Goal: Answer question/provide support: Share knowledge or assist other users

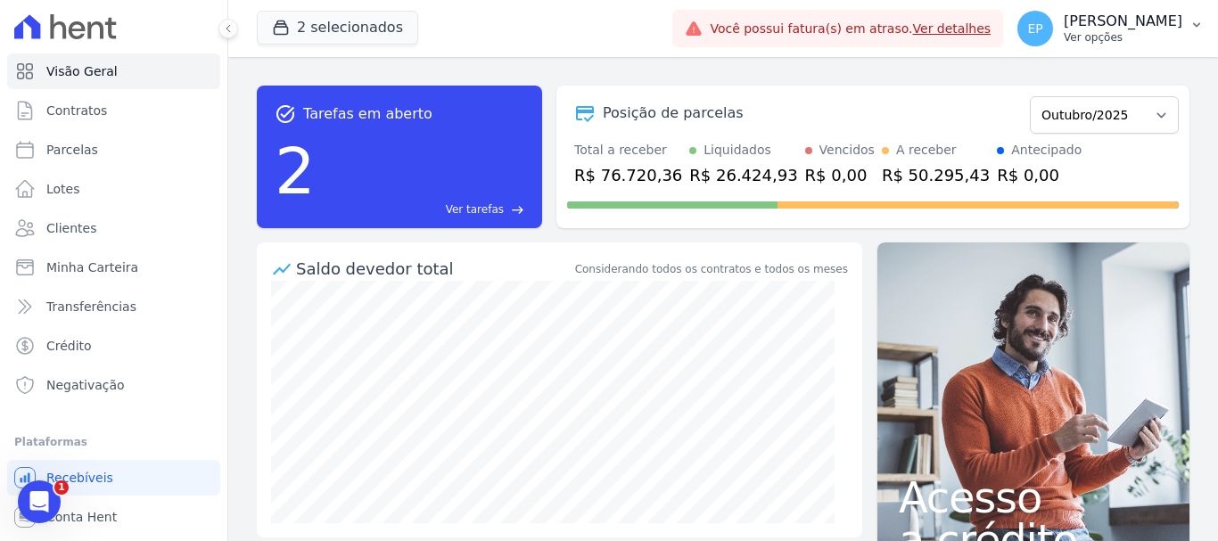
click at [1145, 47] on button "EP [PERSON_NAME] Ver opções" at bounding box center [1110, 29] width 215 height 50
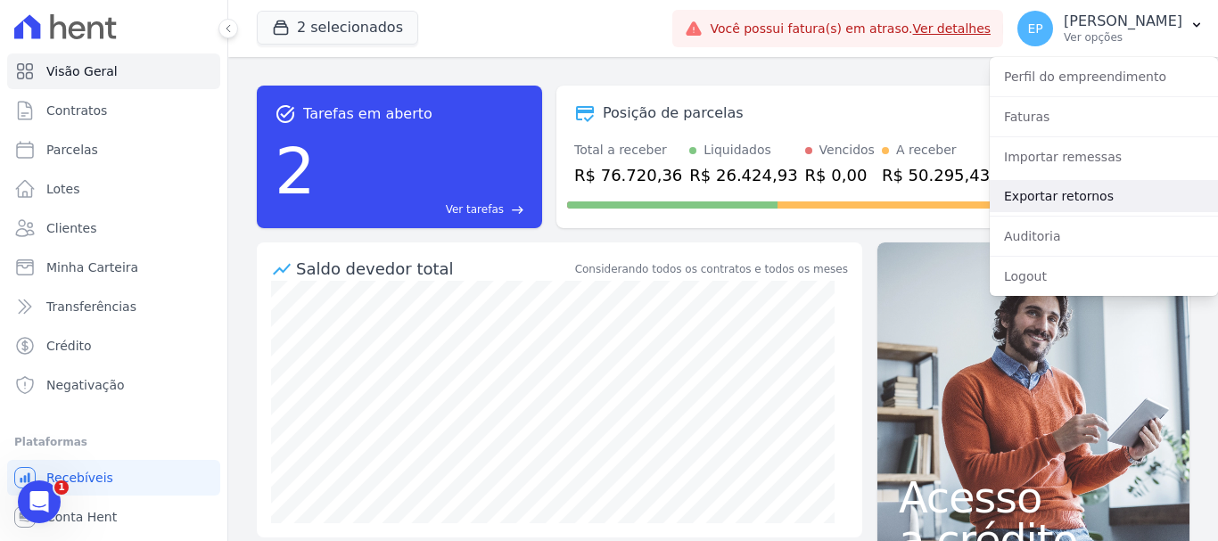
click at [1025, 199] on link "Exportar retornos" at bounding box center [1104, 196] width 228 height 32
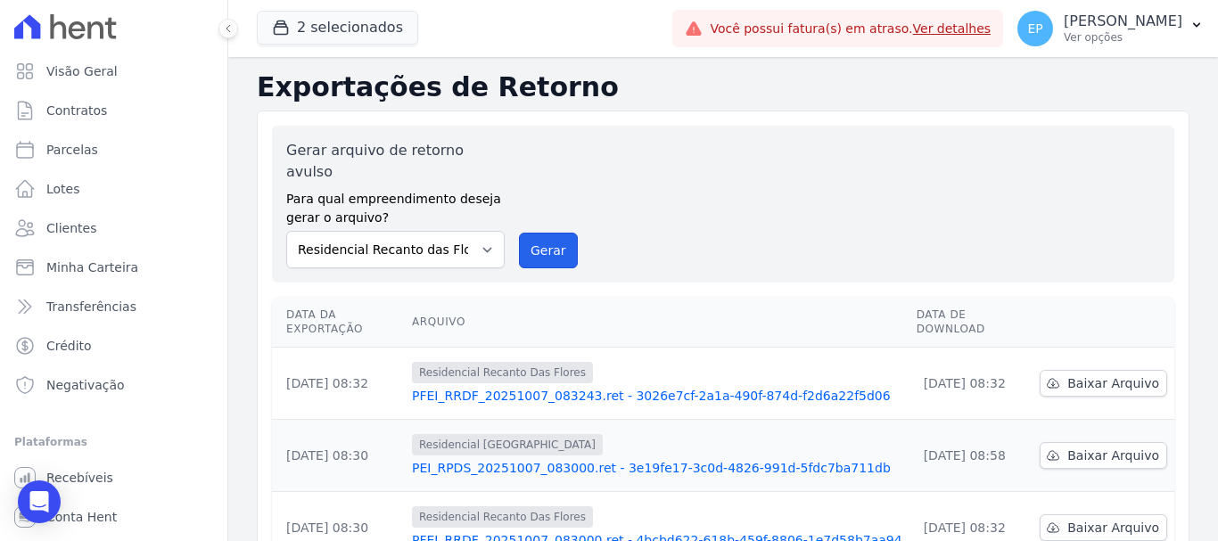
drag, startPoint x: 566, startPoint y: 229, endPoint x: 689, endPoint y: 128, distance: 159.7
click at [566, 233] on button "Gerar" at bounding box center [548, 251] width 59 height 36
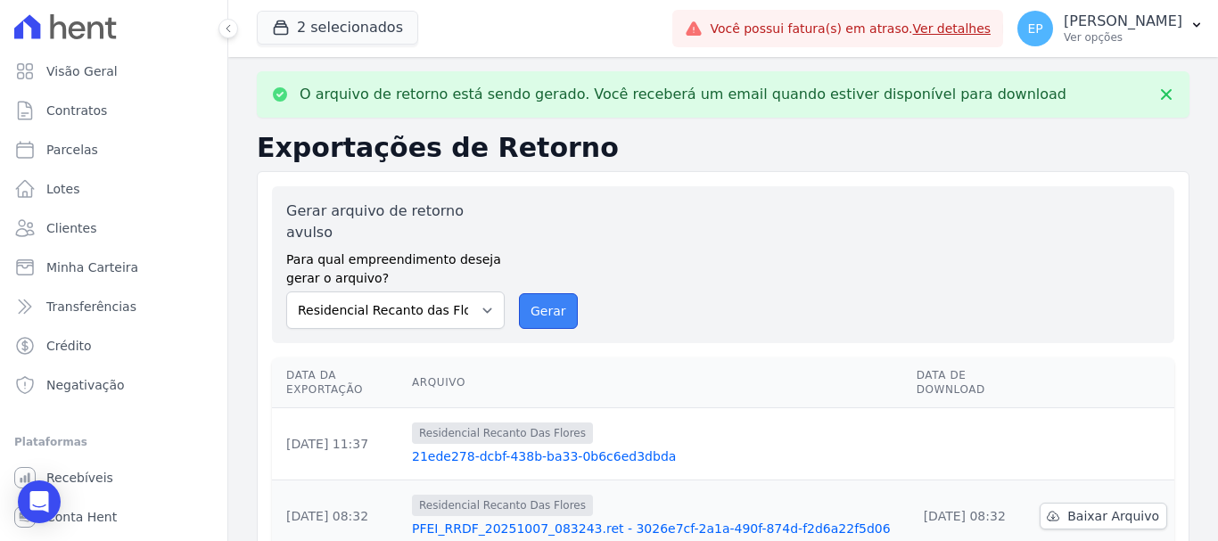
click at [549, 297] on button "Gerar" at bounding box center [548, 311] width 59 height 36
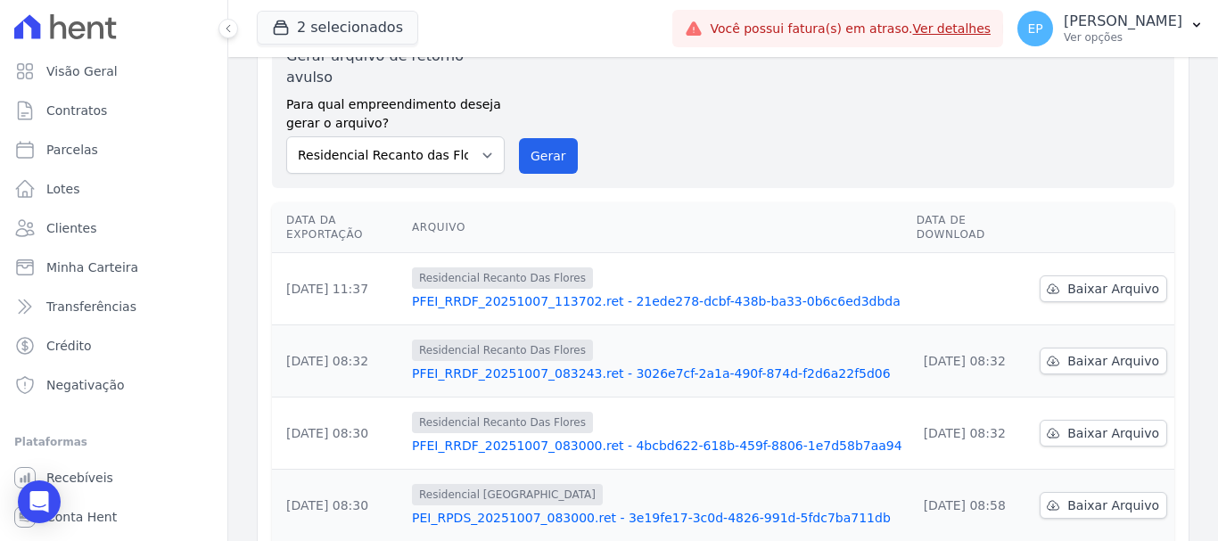
scroll to position [178, 0]
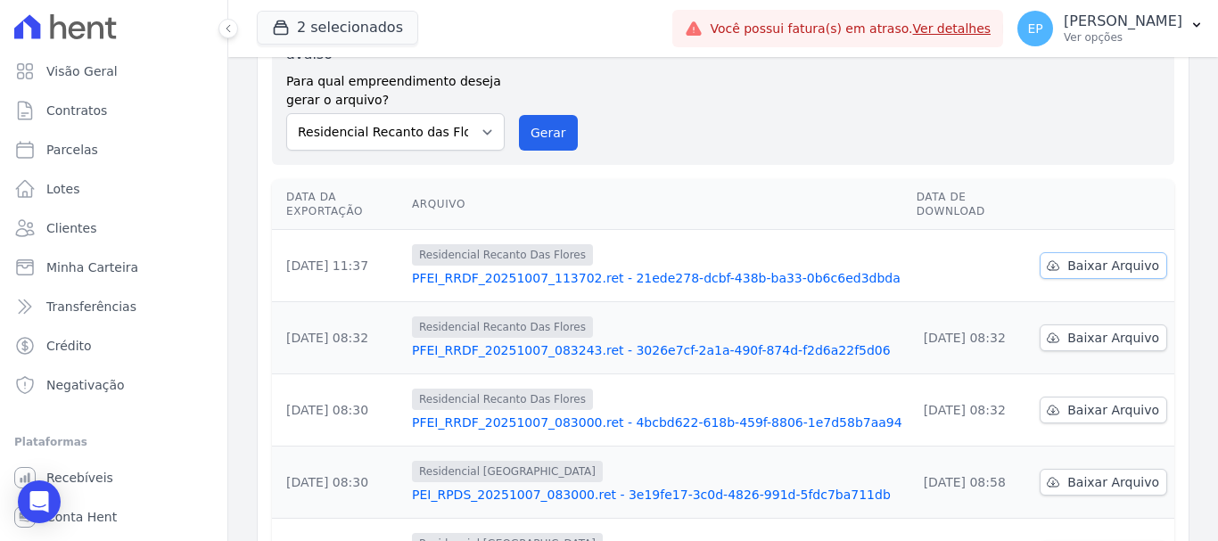
click at [1089, 257] on span "Baixar Arquivo" at bounding box center [1114, 266] width 92 height 18
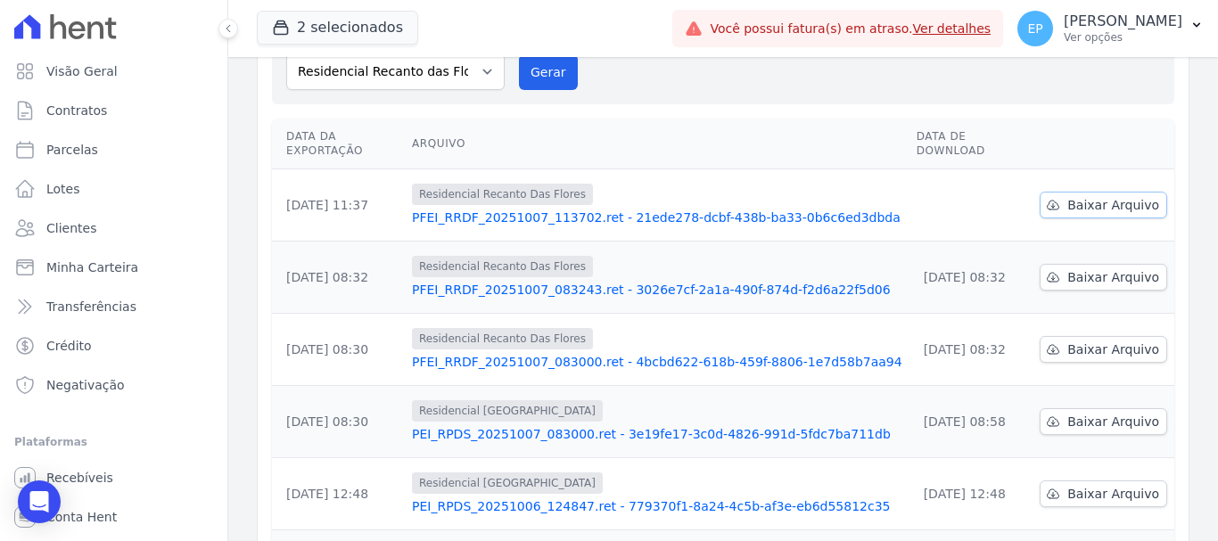
scroll to position [118, 0]
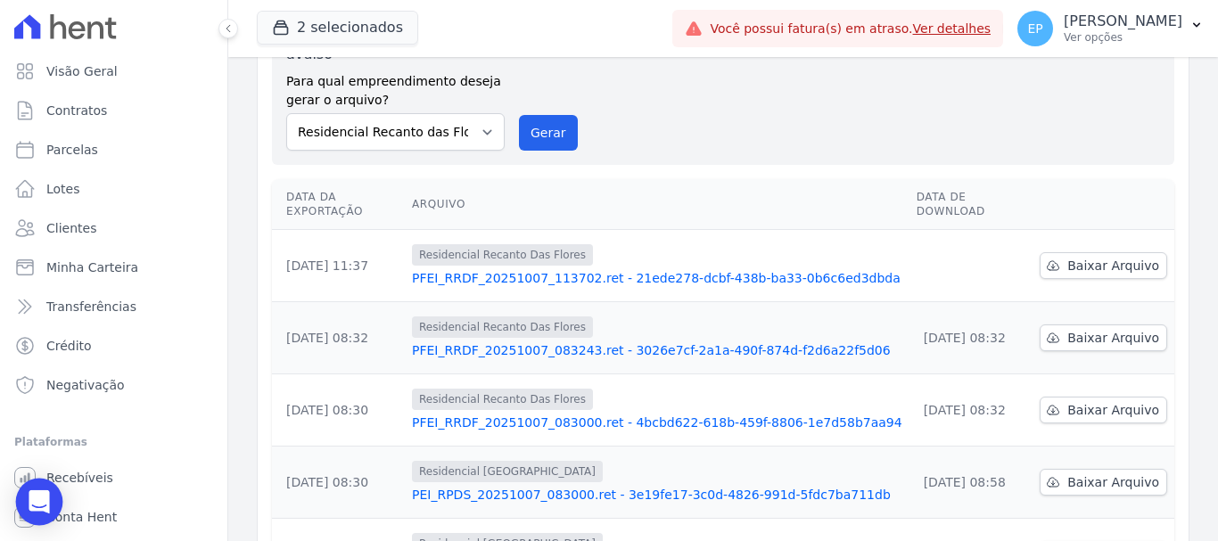
click at [38, 508] on icon "Open Intercom Messenger" at bounding box center [39, 502] width 23 height 23
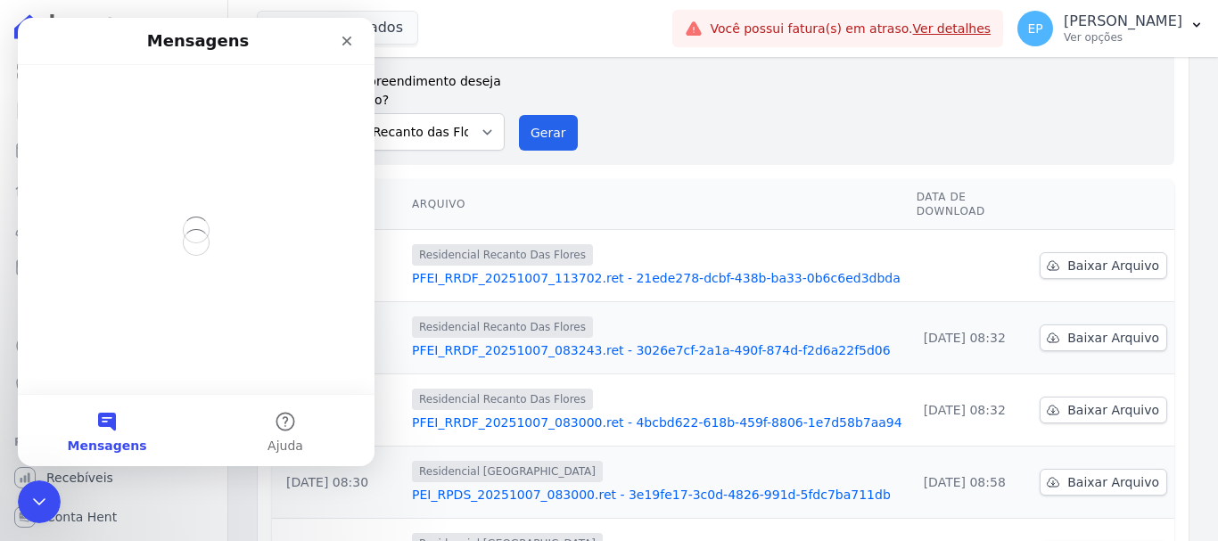
scroll to position [0, 0]
click at [103, 425] on button "Mensagens" at bounding box center [107, 430] width 178 height 71
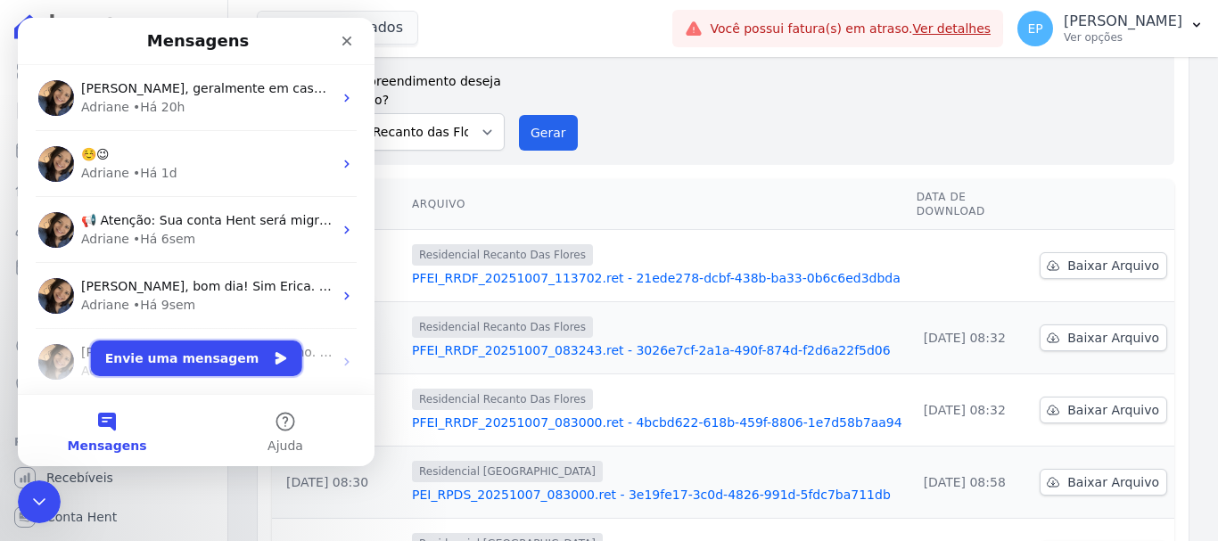
click at [194, 357] on button "Envie uma mensagem" at bounding box center [196, 359] width 211 height 36
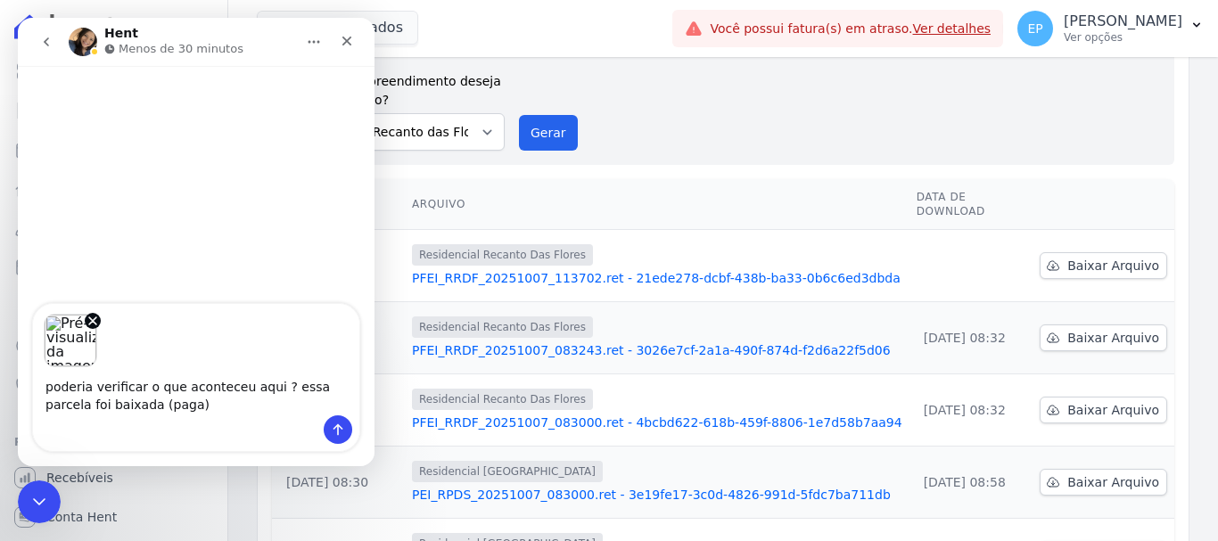
type textarea "poderia verificar o que aconteceu aqui ? essa parcela foi baixada (paga) ?"
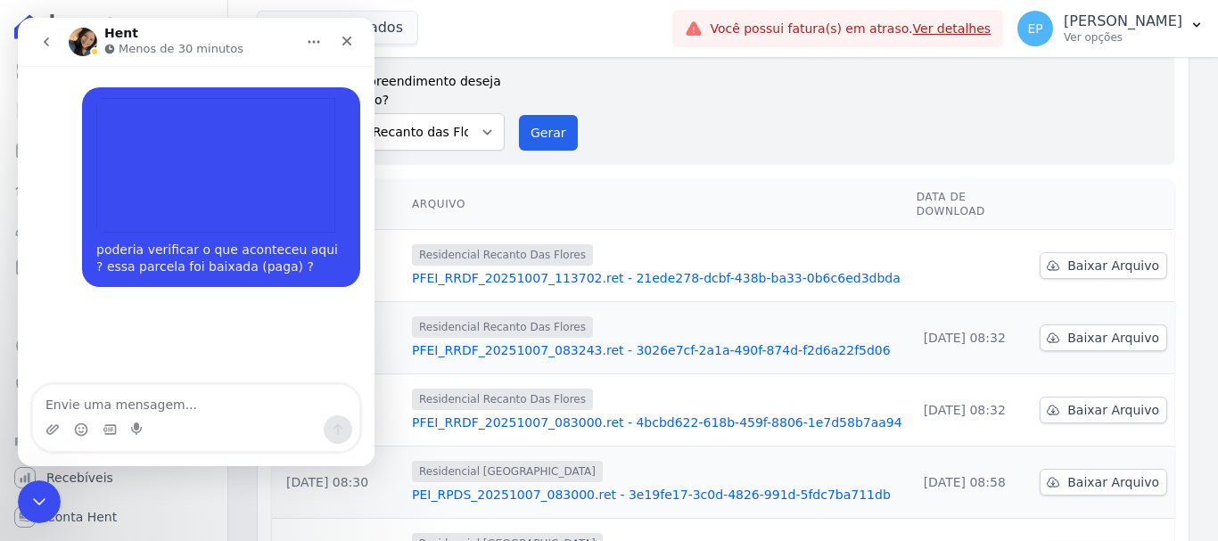
click at [44, 38] on icon "go back" at bounding box center [46, 42] width 14 height 14
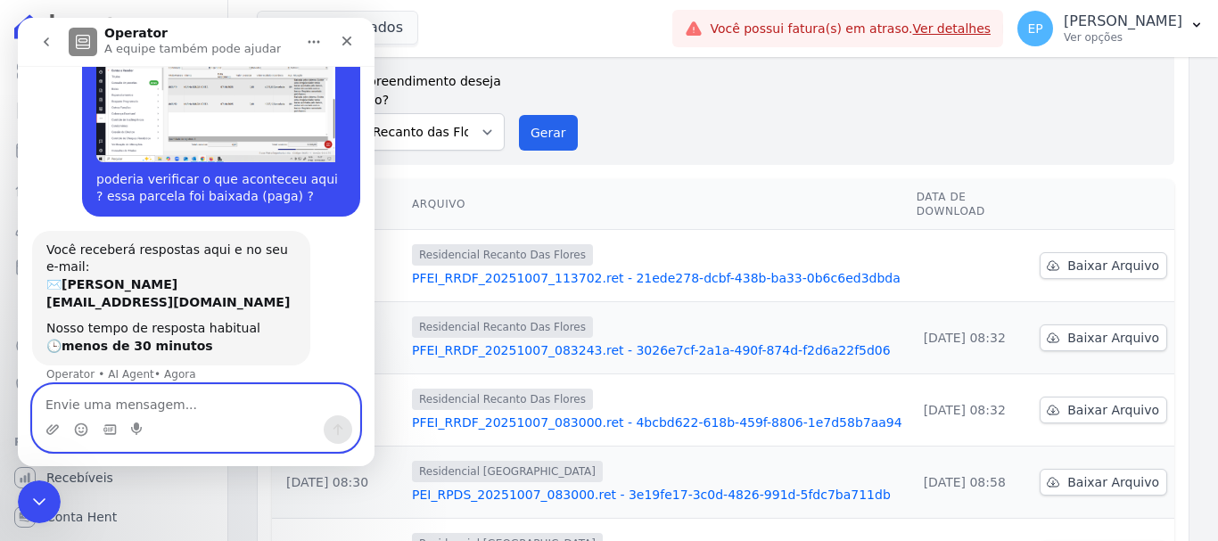
scroll to position [71, 0]
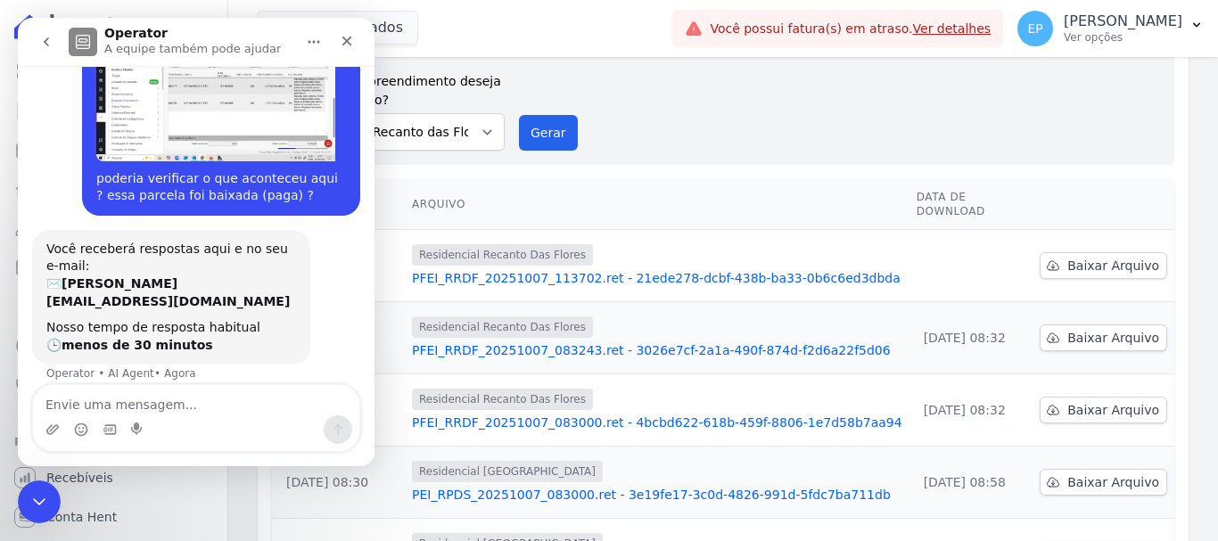
click at [49, 33] on button "go back" at bounding box center [46, 42] width 34 height 34
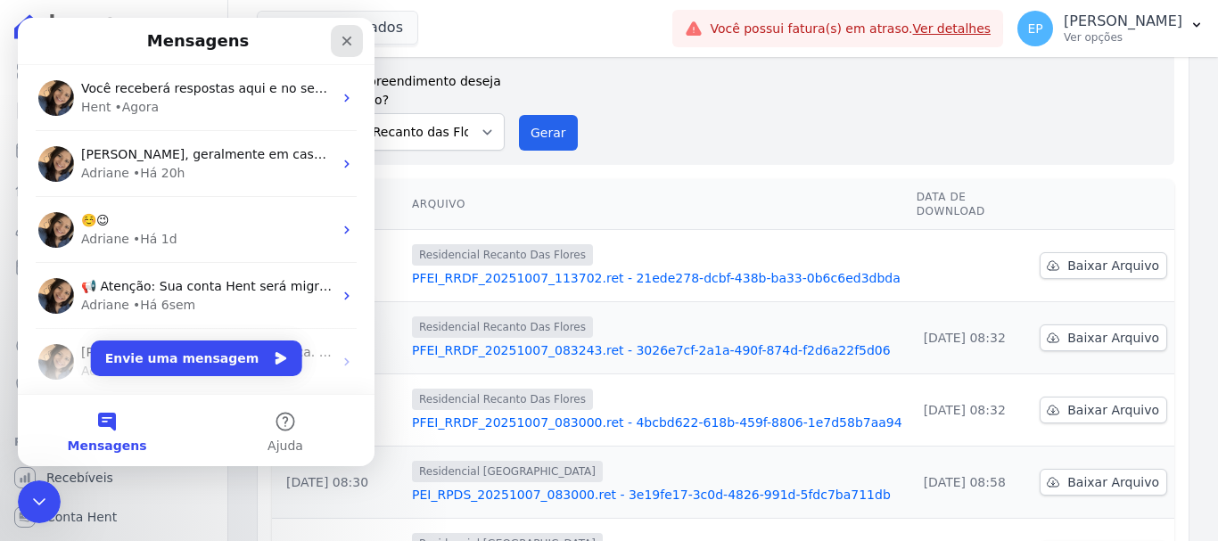
click at [343, 39] on icon "Fechar" at bounding box center [347, 41] width 14 height 14
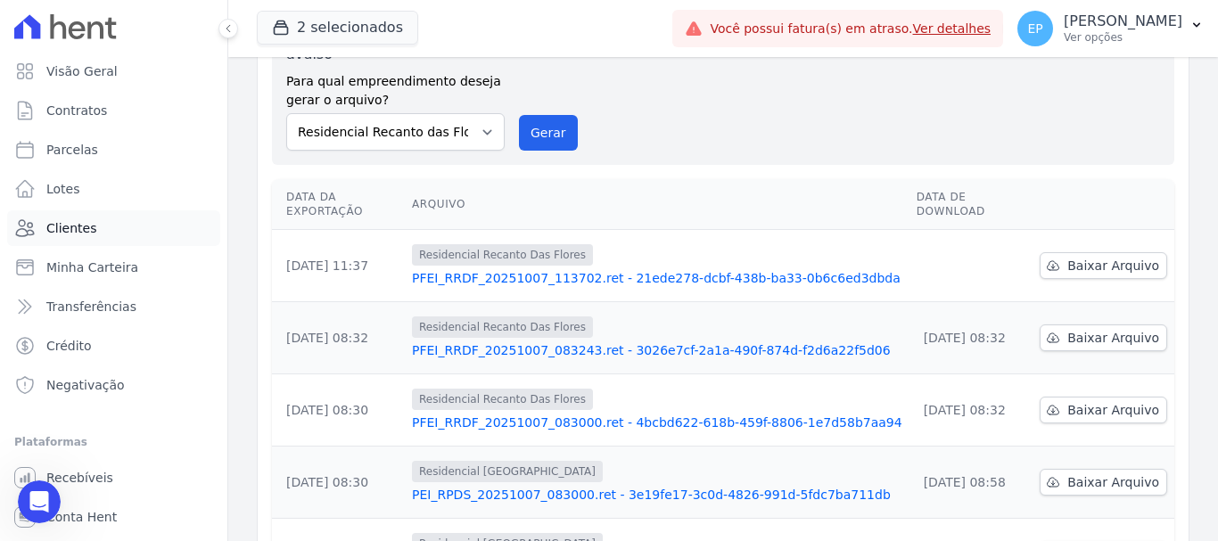
click at [91, 227] on span "Clientes" at bounding box center [71, 228] width 50 height 18
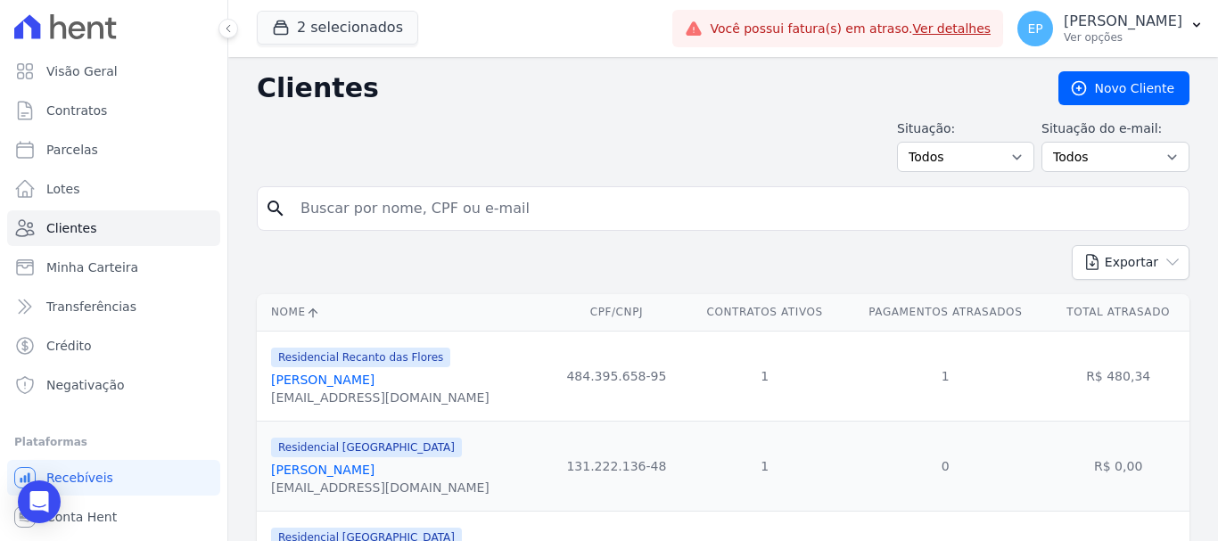
click at [402, 201] on input "search" at bounding box center [736, 209] width 892 height 36
type input "[PERSON_NAME]"
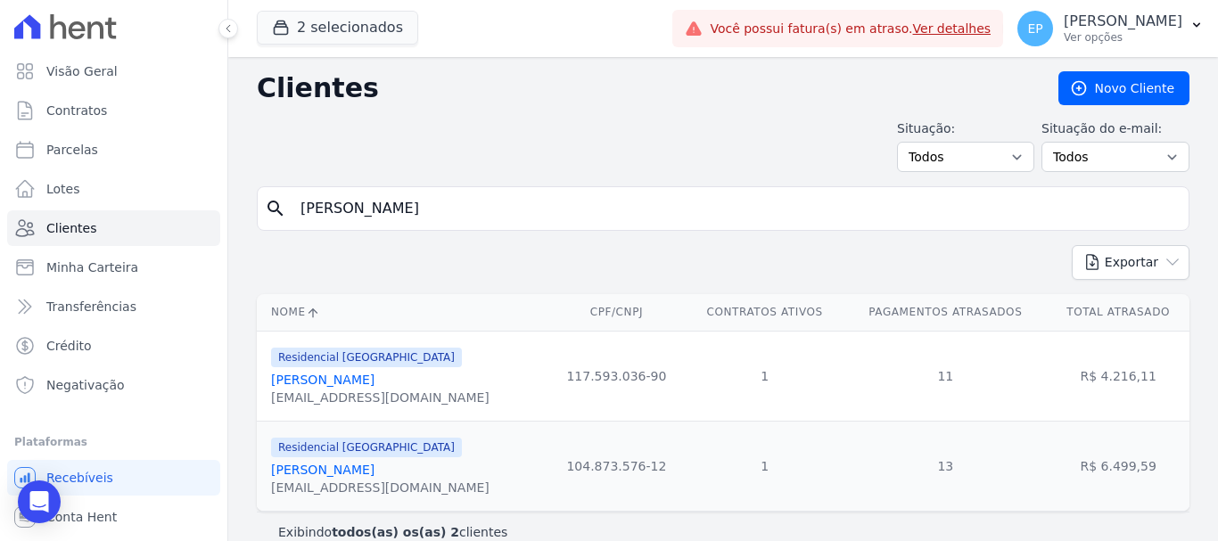
click at [375, 385] on link "[PERSON_NAME]" at bounding box center [322, 380] width 103 height 14
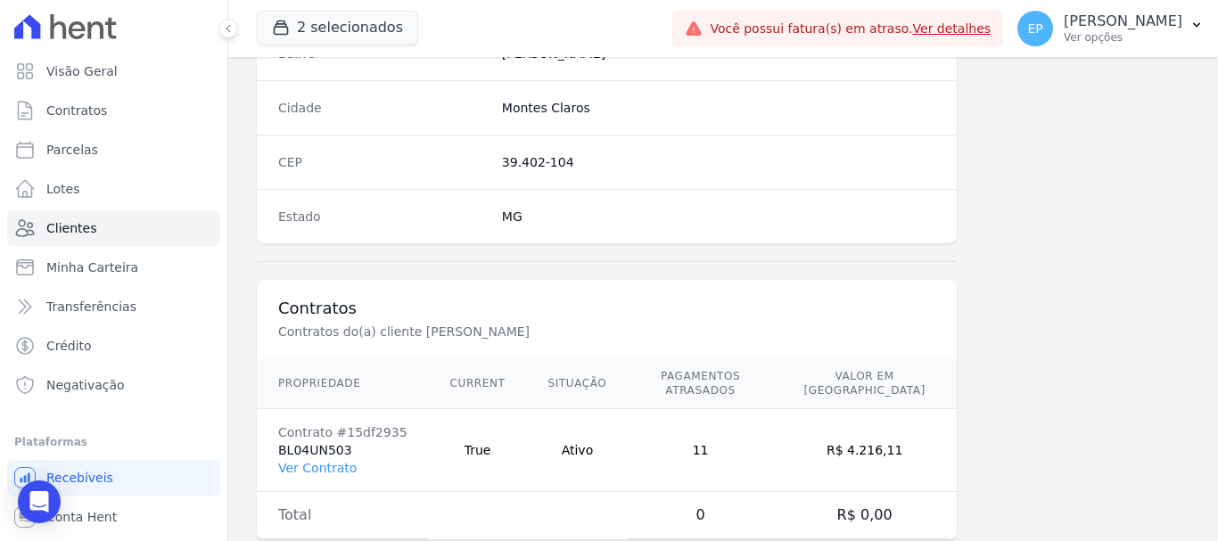
scroll to position [1127, 0]
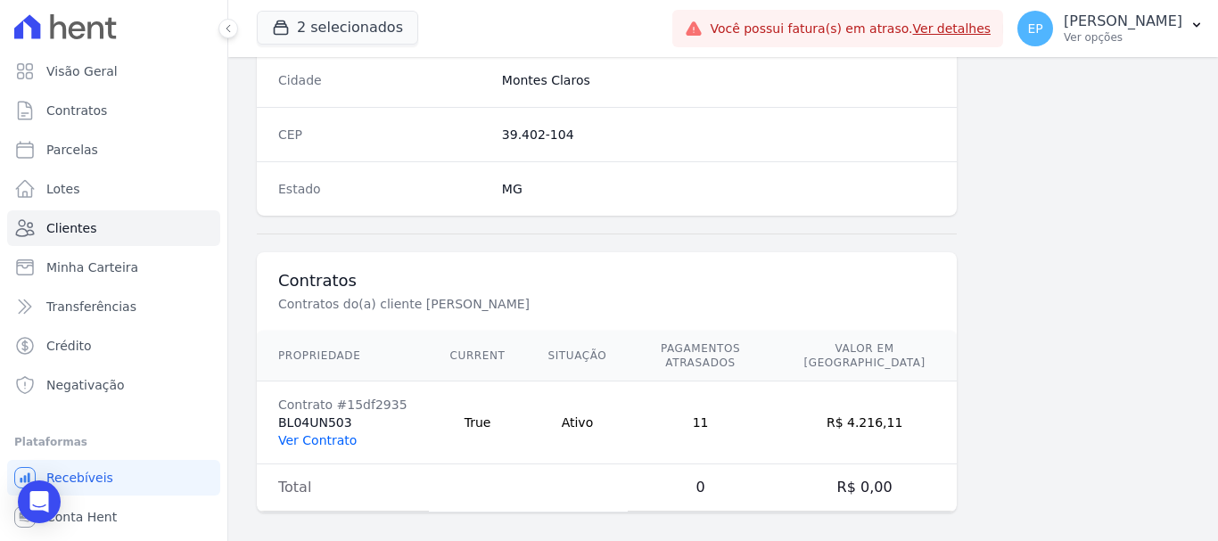
click at [320, 433] on link "Ver Contrato" at bounding box center [317, 440] width 78 height 14
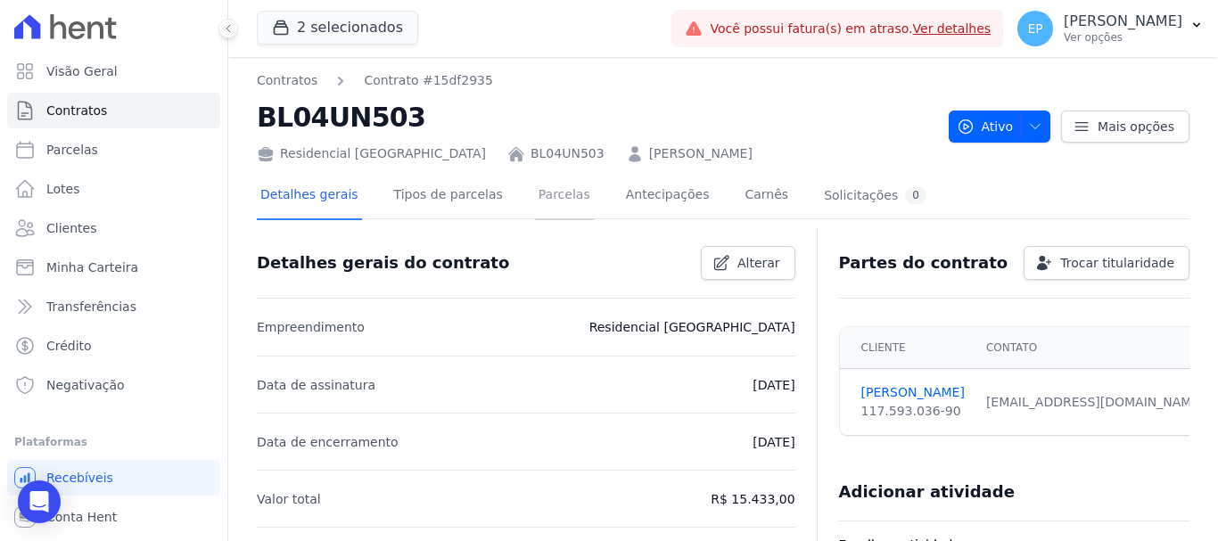
click at [539, 196] on link "Parcelas" at bounding box center [564, 196] width 59 height 47
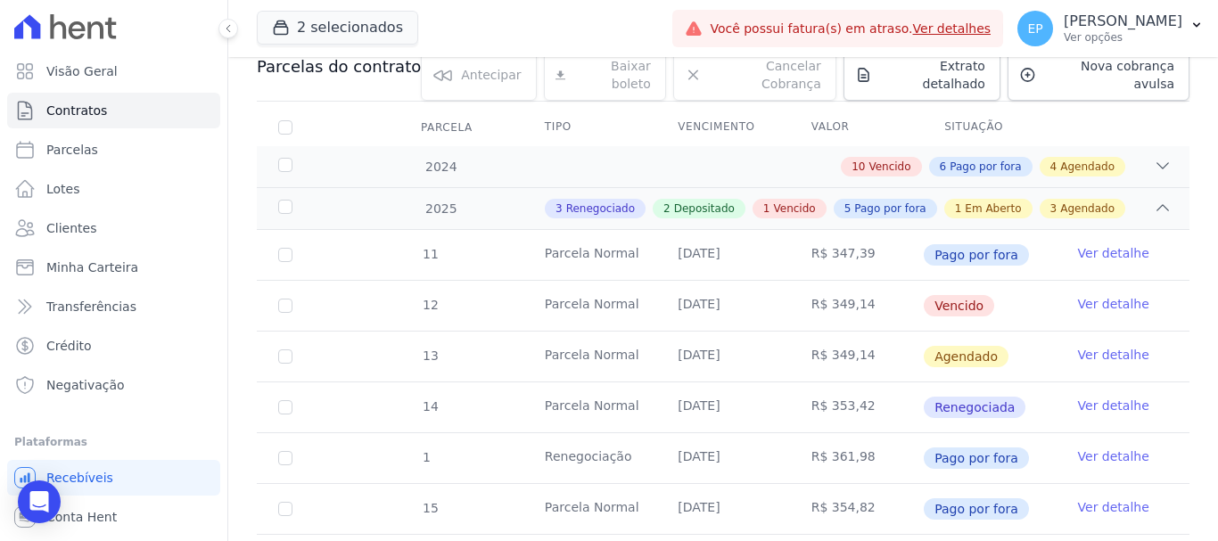
scroll to position [268, 0]
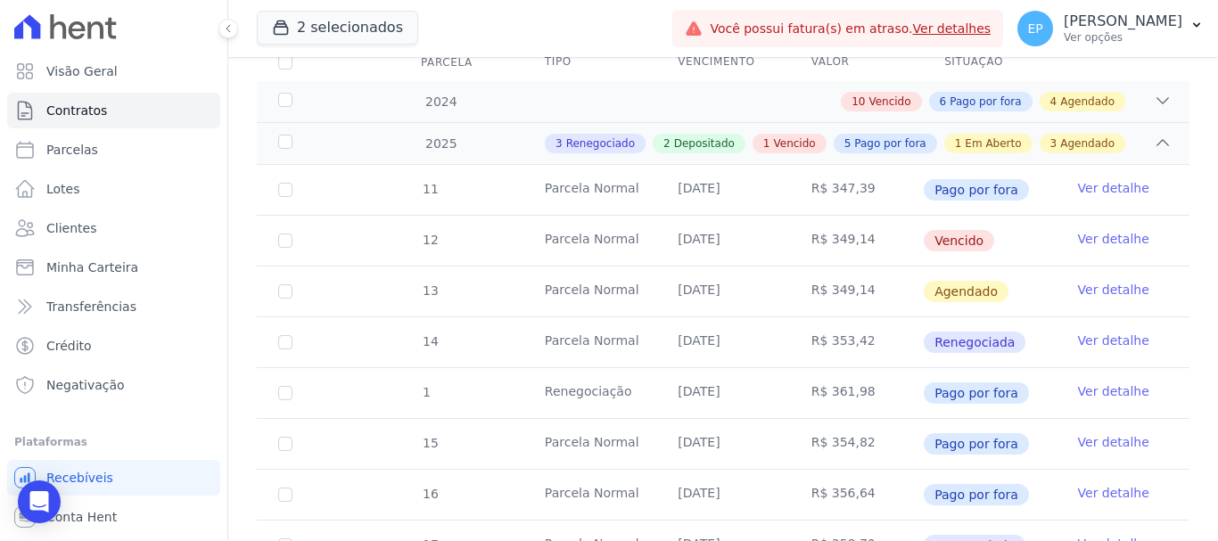
click at [1100, 230] on link "Ver detalhe" at bounding box center [1113, 239] width 71 height 18
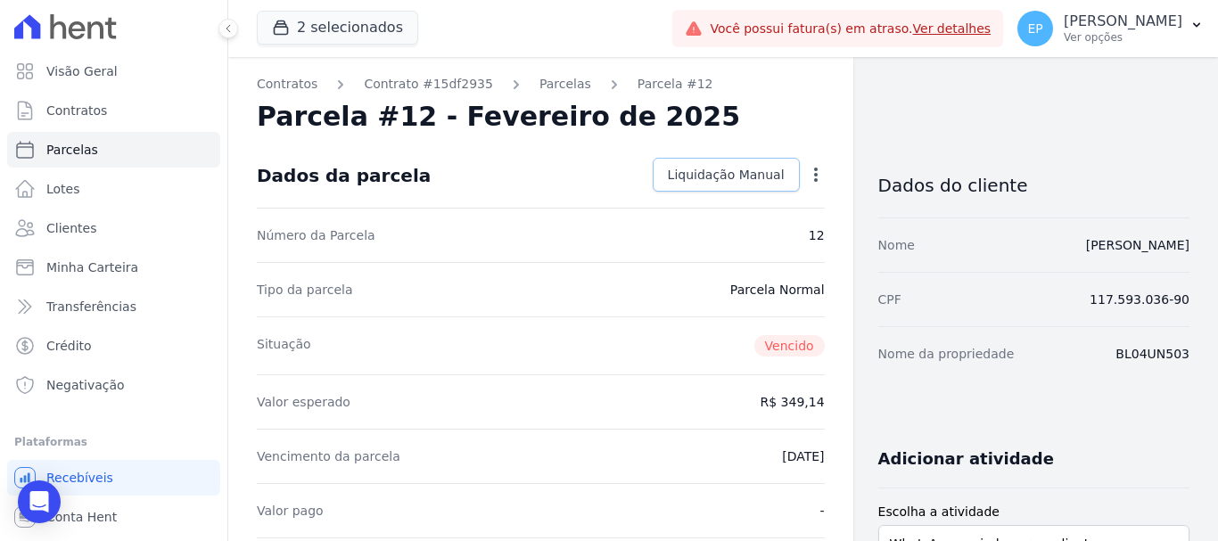
click at [726, 172] on span "Liquidação Manual" at bounding box center [726, 175] width 117 height 18
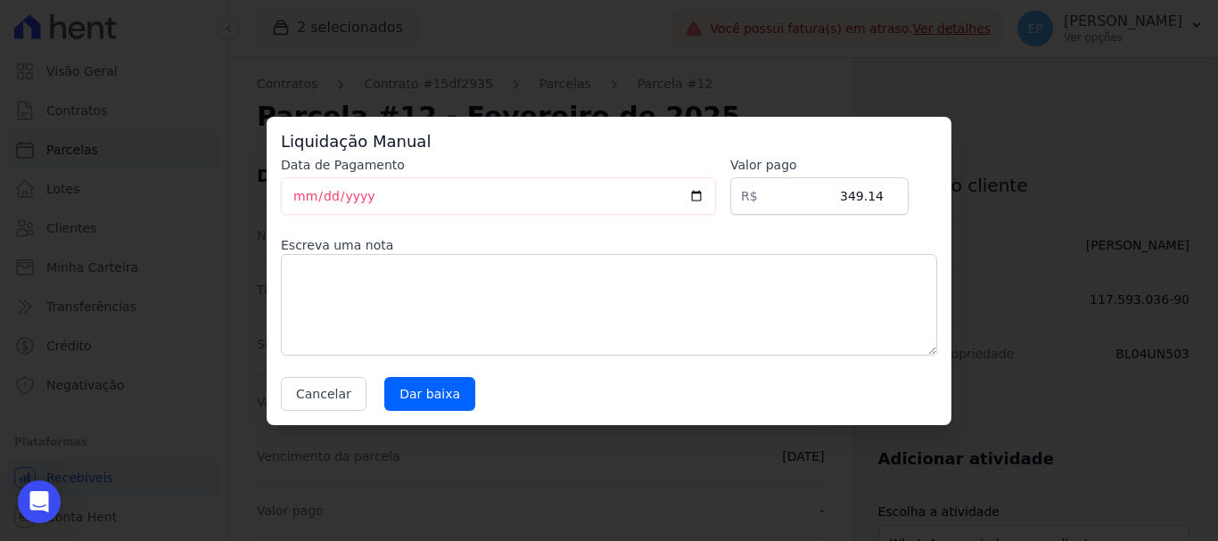
click at [785, 56] on div "Liquidação Manual Data de Pagamento [DATE] [GEOGRAPHIC_DATA] R$ 349.14 Escreva …" at bounding box center [609, 270] width 1218 height 541
click at [337, 400] on button "Cancelar" at bounding box center [324, 394] width 86 height 34
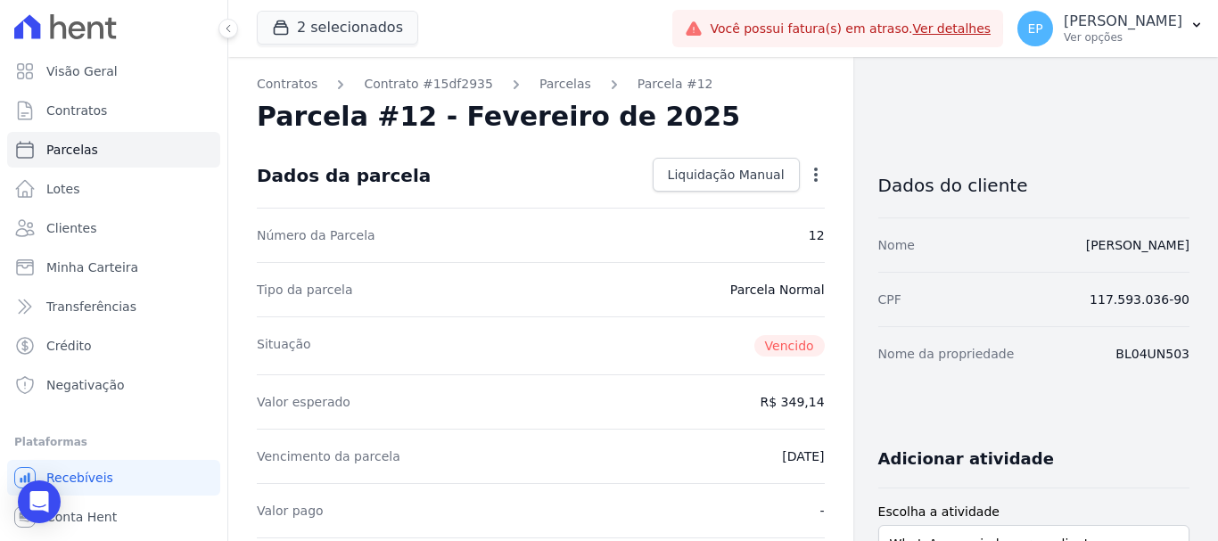
click at [807, 183] on icon "button" at bounding box center [816, 175] width 18 height 18
click at [734, 176] on span "Liquidação Manual" at bounding box center [726, 175] width 117 height 18
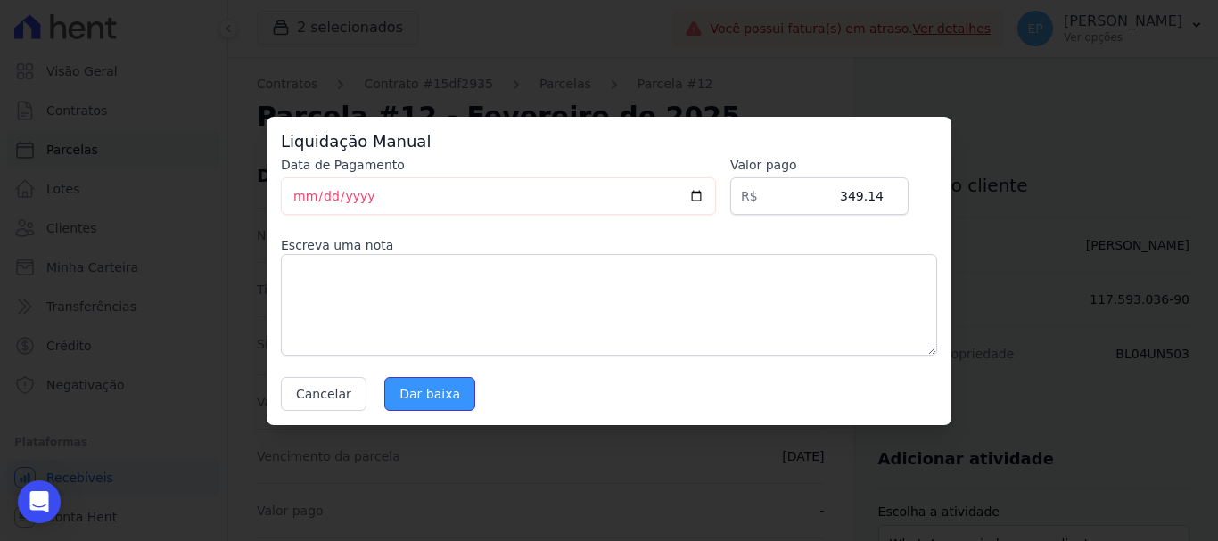
click at [429, 400] on input "Dar baixa" at bounding box center [429, 394] width 91 height 34
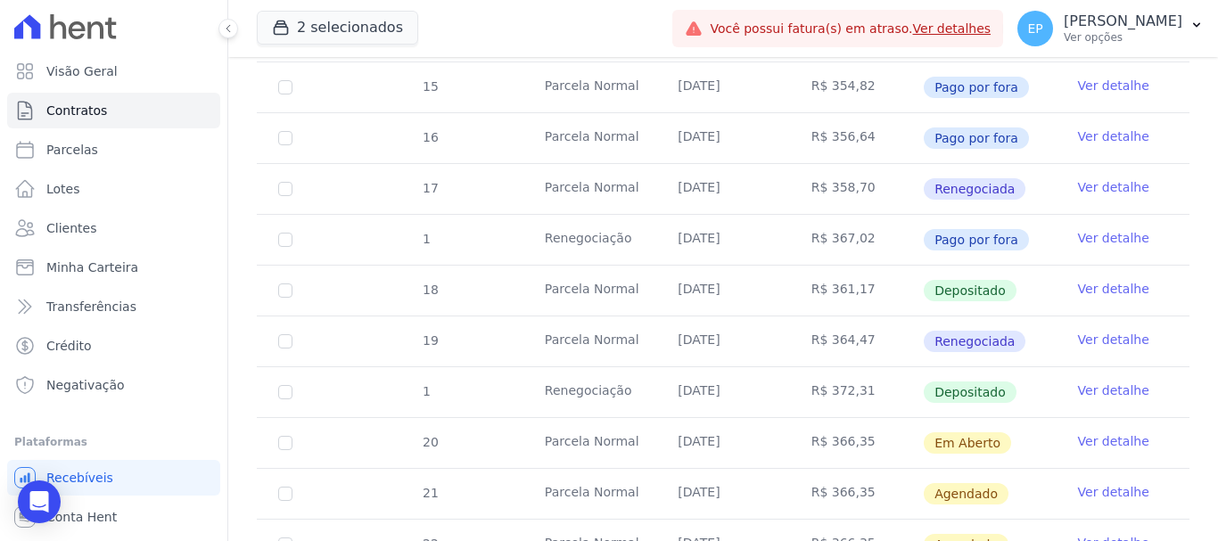
scroll to position [714, 0]
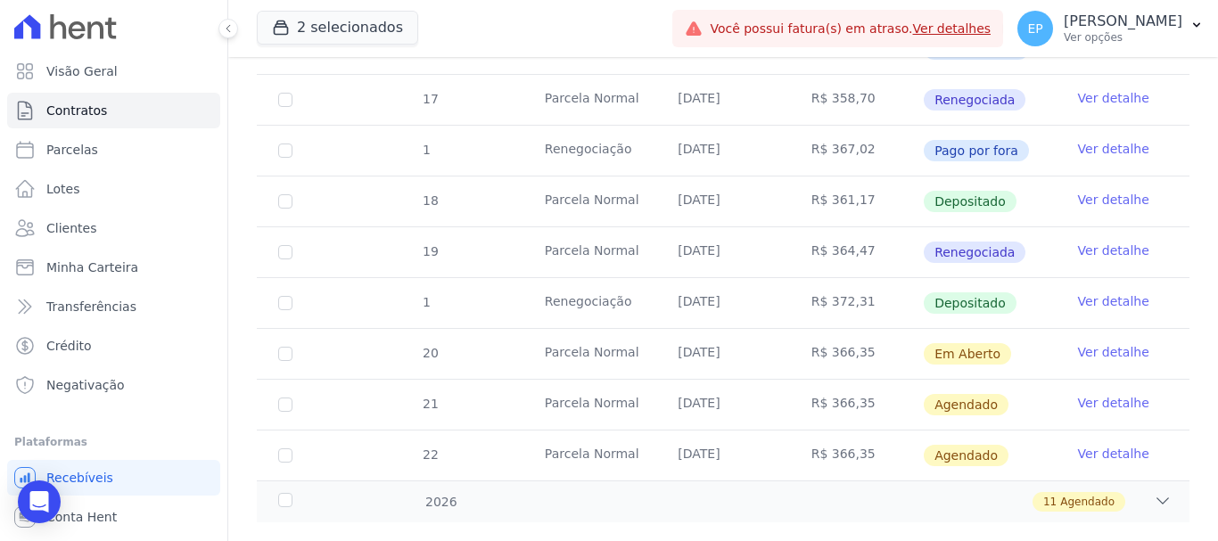
click at [1108, 293] on link "Ver detalhe" at bounding box center [1113, 302] width 71 height 18
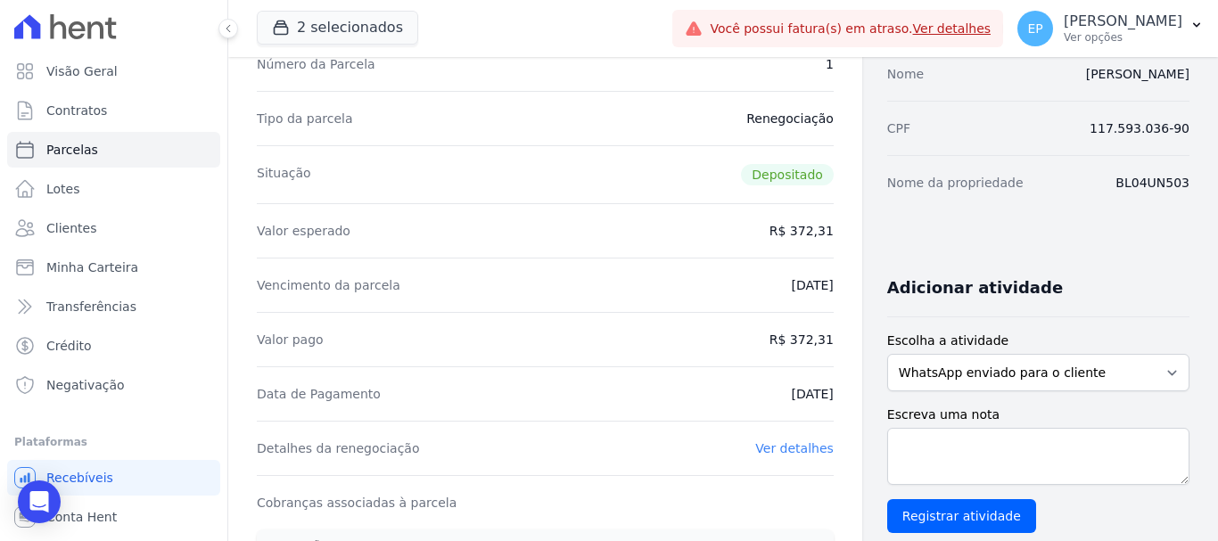
scroll to position [178, 0]
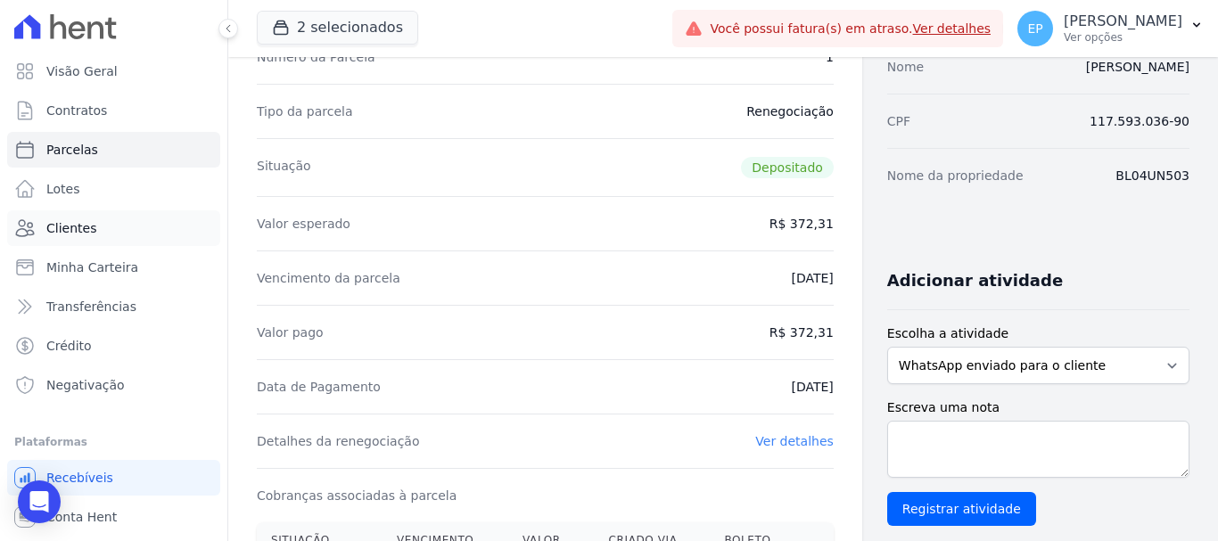
click at [54, 229] on span "Clientes" at bounding box center [71, 228] width 50 height 18
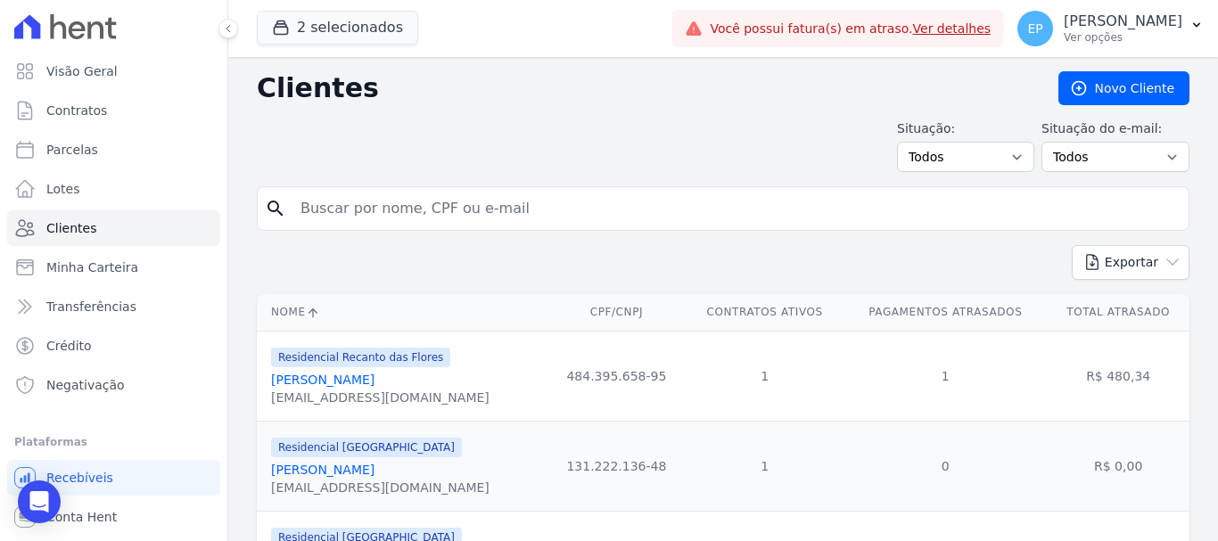
click at [377, 215] on input "search" at bounding box center [736, 209] width 892 height 36
type input "[PERSON_NAME]"
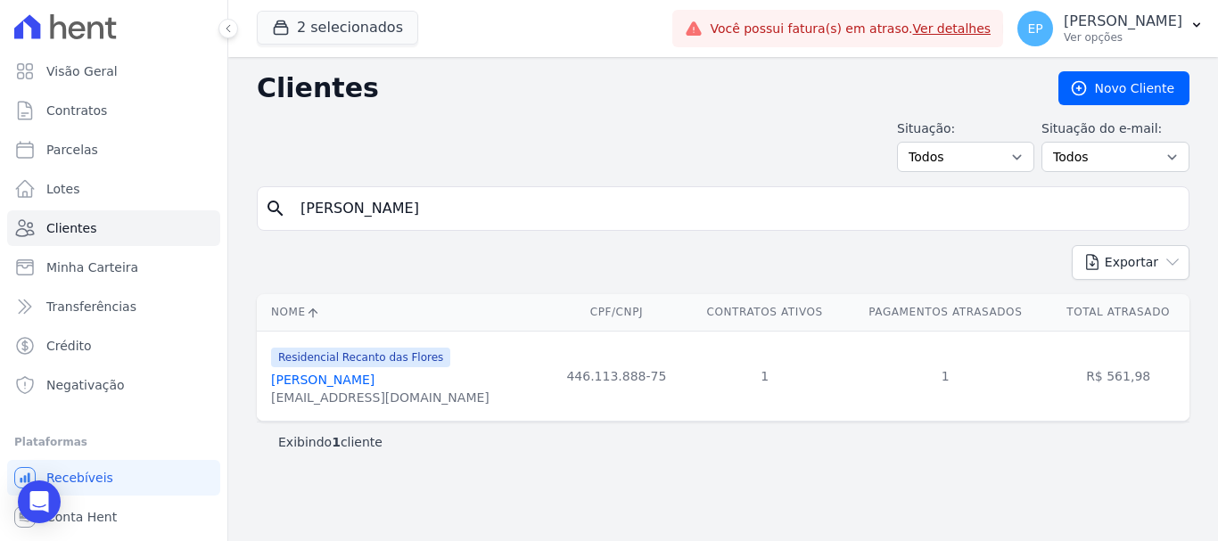
click at [348, 379] on link "[PERSON_NAME]" at bounding box center [322, 380] width 103 height 14
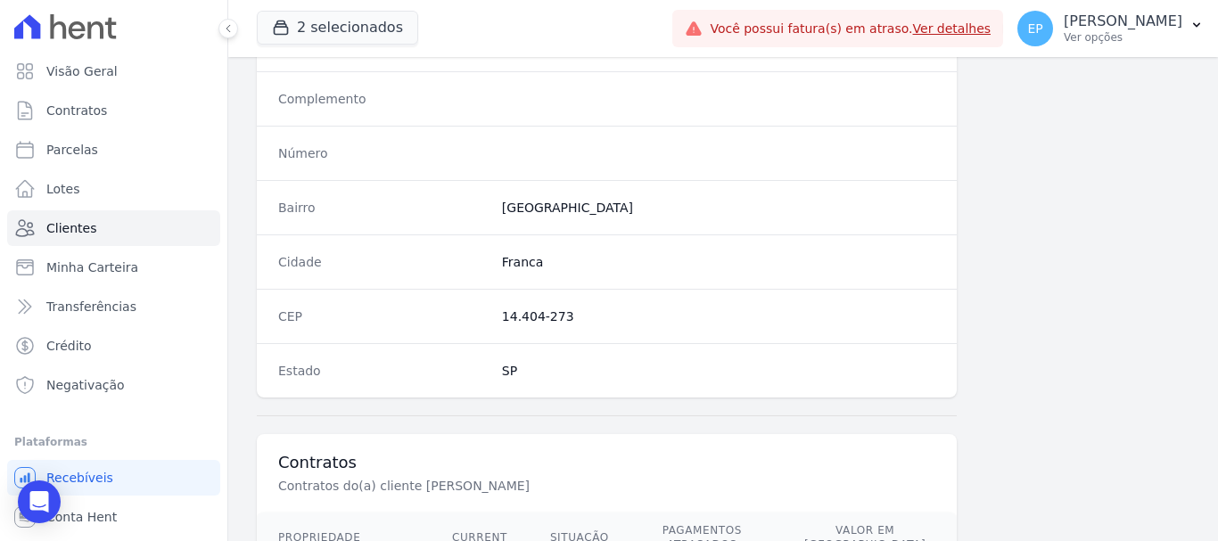
scroll to position [1127, 0]
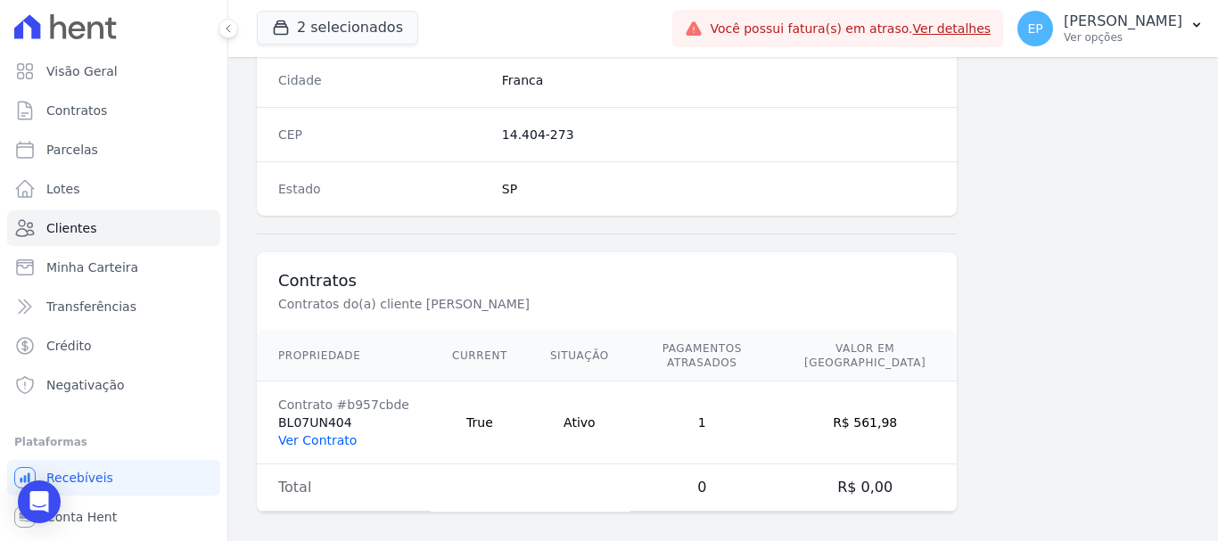
click at [337, 433] on link "Ver Contrato" at bounding box center [317, 440] width 78 height 14
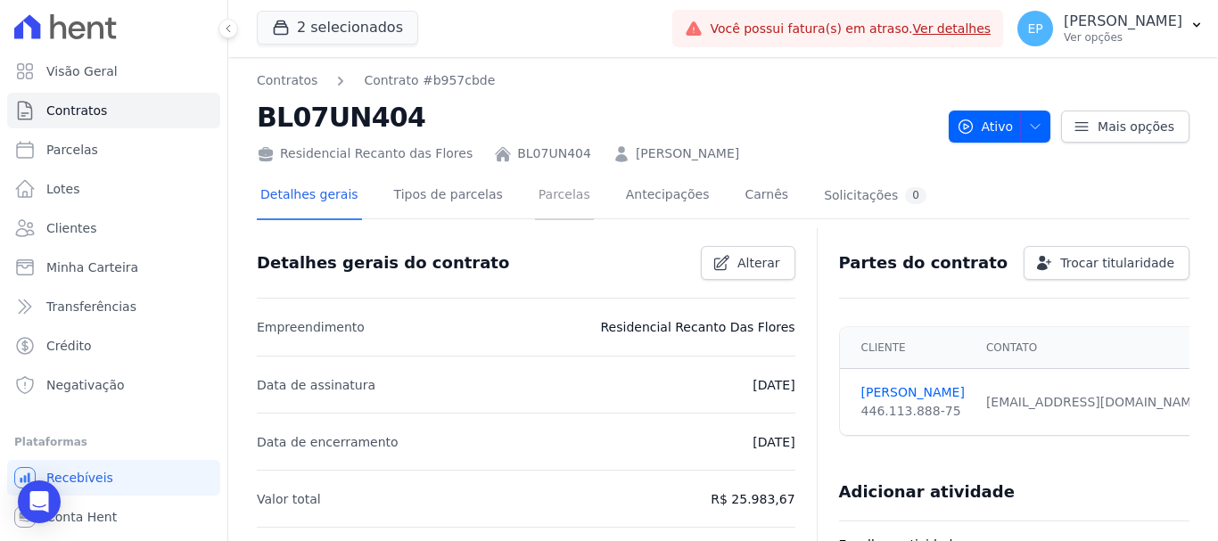
click at [551, 196] on link "Parcelas" at bounding box center [564, 196] width 59 height 47
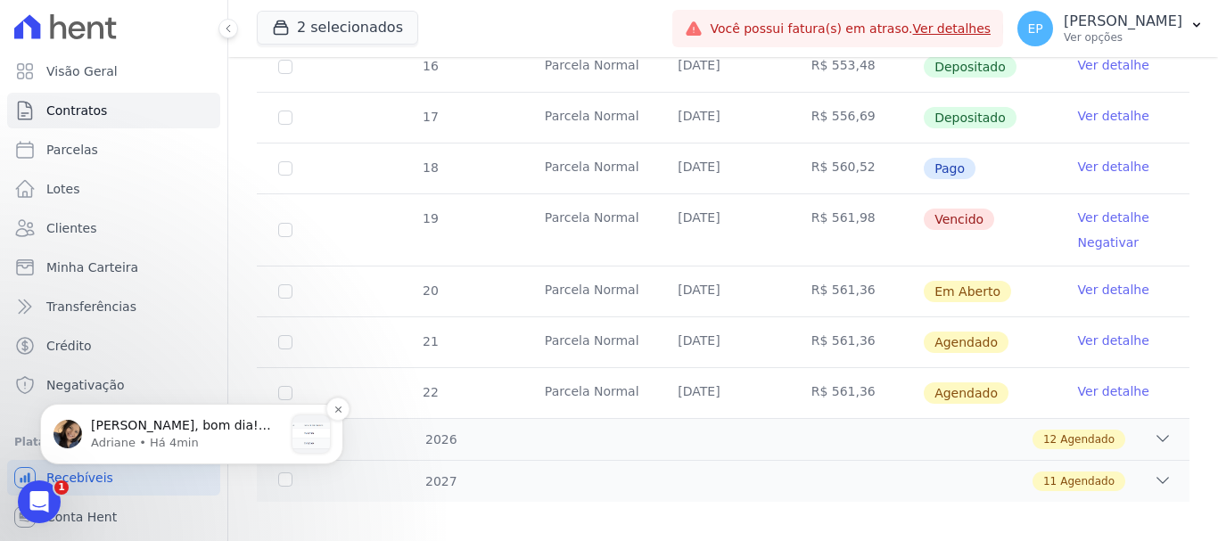
click at [134, 426] on span "[PERSON_NAME], bom dia! Como vai? [PERSON_NAME]. As 2 parcelas estão como pago …" at bounding box center [181, 452] width 180 height 68
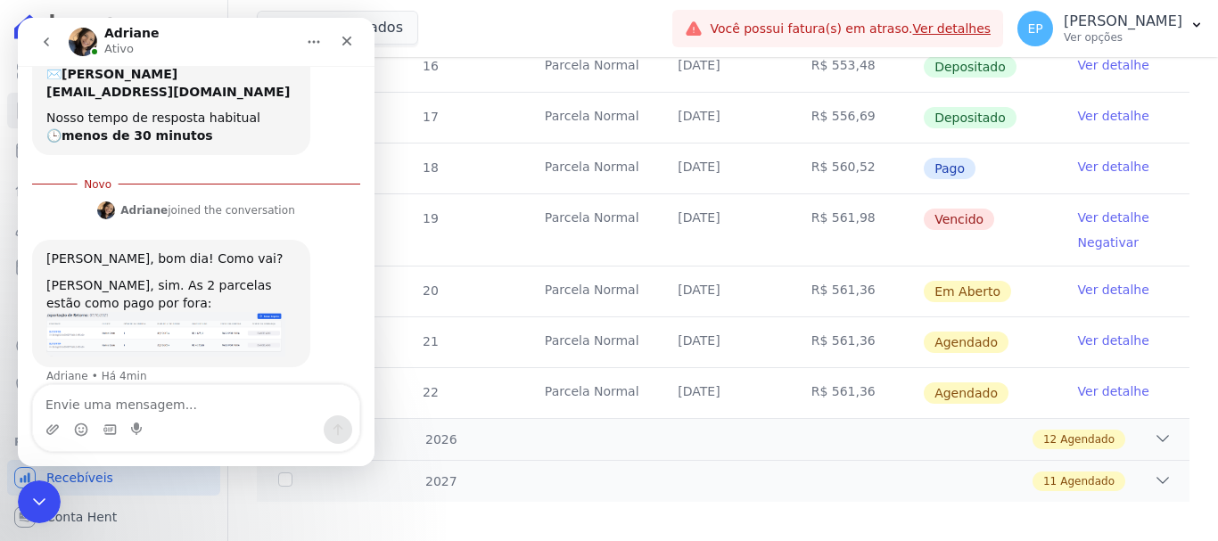
scroll to position [284, 0]
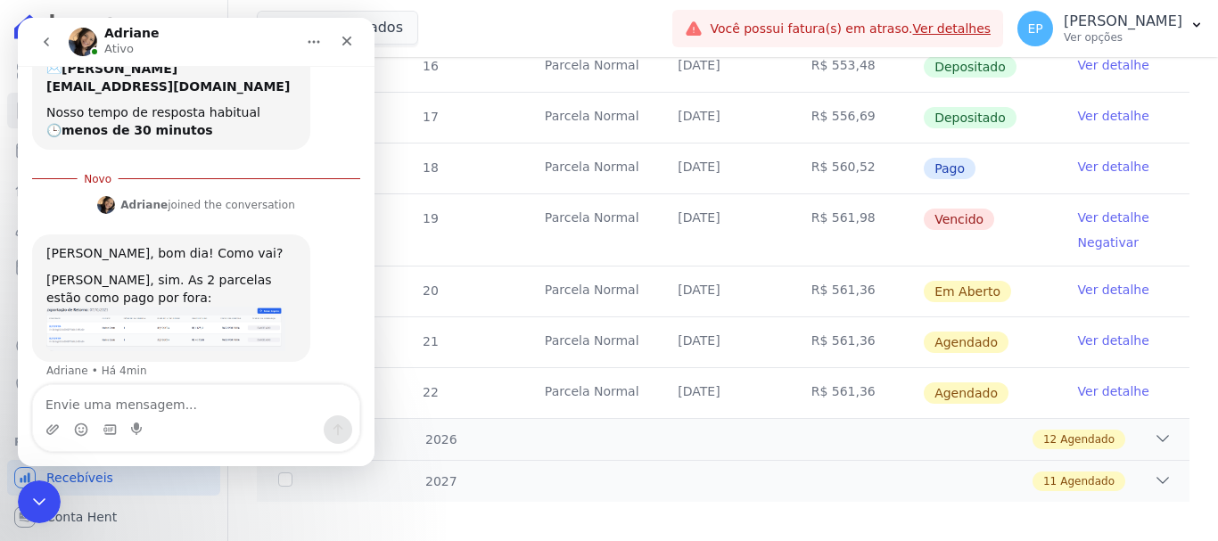
click at [161, 307] on img "Adriane diz…" at bounding box center [165, 329] width 239 height 45
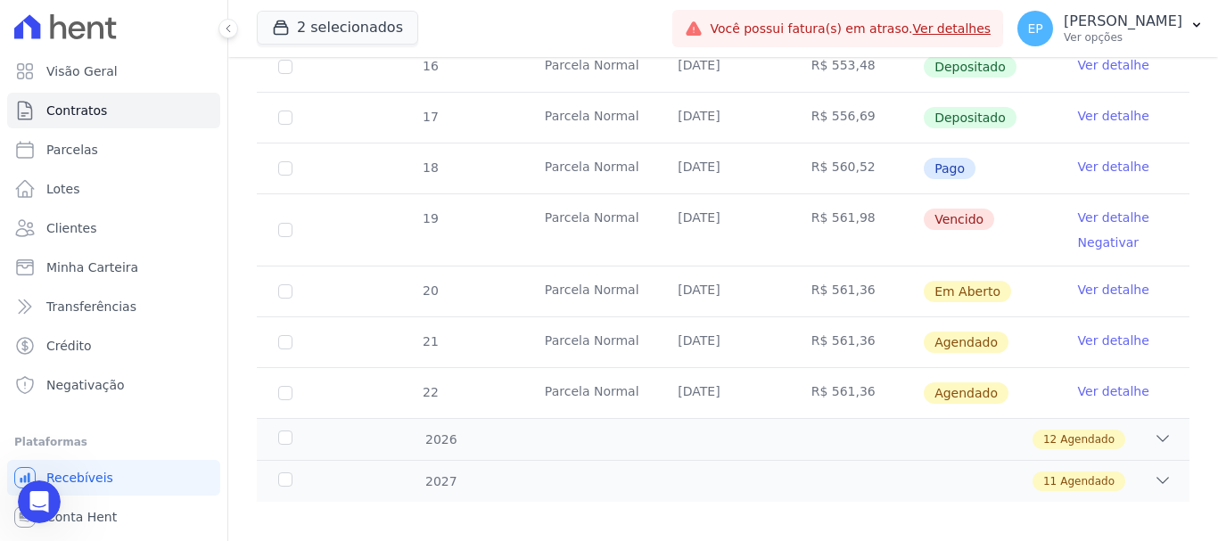
scroll to position [254, 0]
click at [45, 488] on div "Abertura do Messenger da Intercom" at bounding box center [36, 499] width 59 height 59
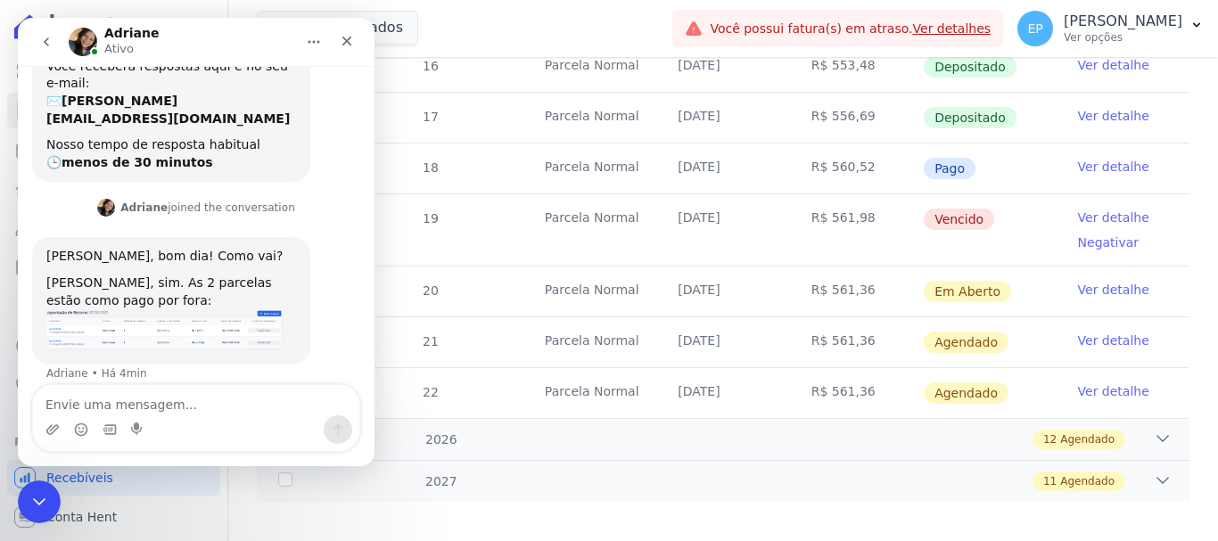
click at [186, 410] on textarea "Envie uma mensagem..." at bounding box center [196, 400] width 326 height 30
type textarea "Não foi essa parcela que questionei"
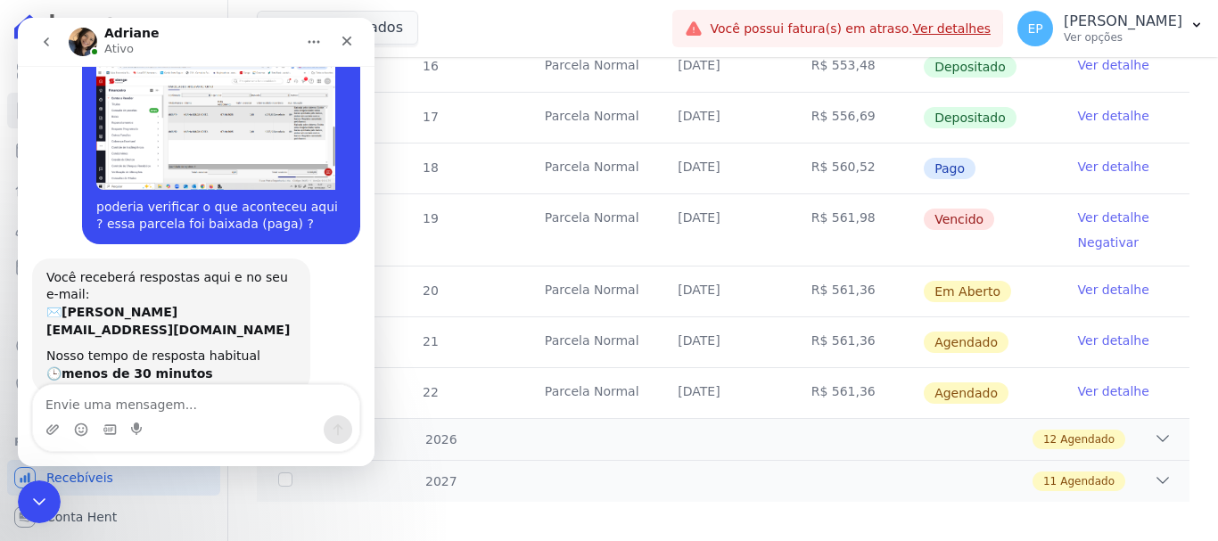
scroll to position [39, 0]
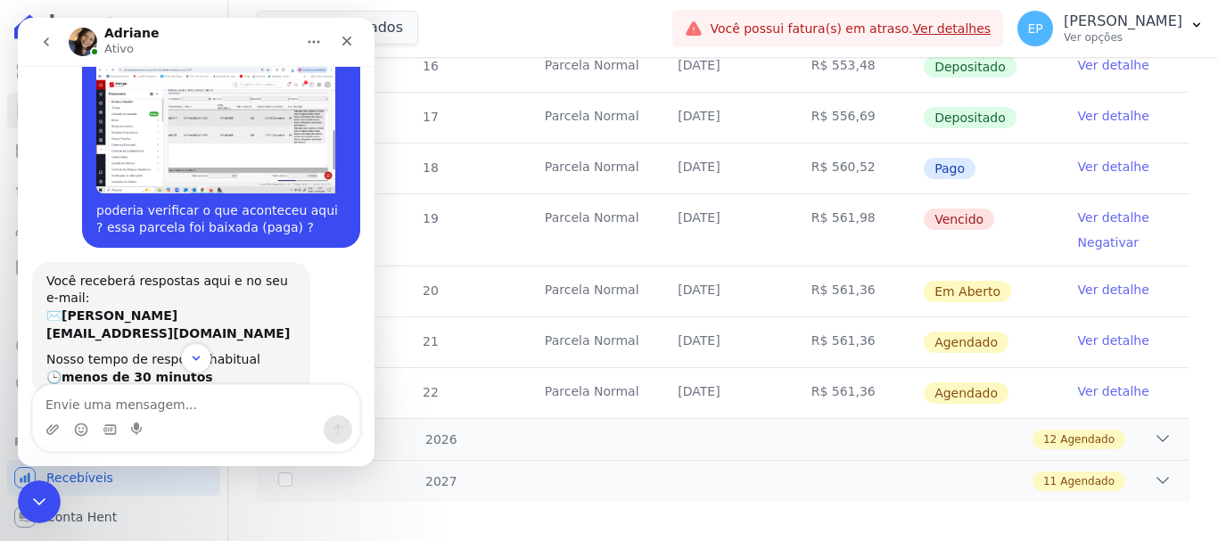
click at [219, 165] on img "Erica diz…" at bounding box center [215, 126] width 239 height 135
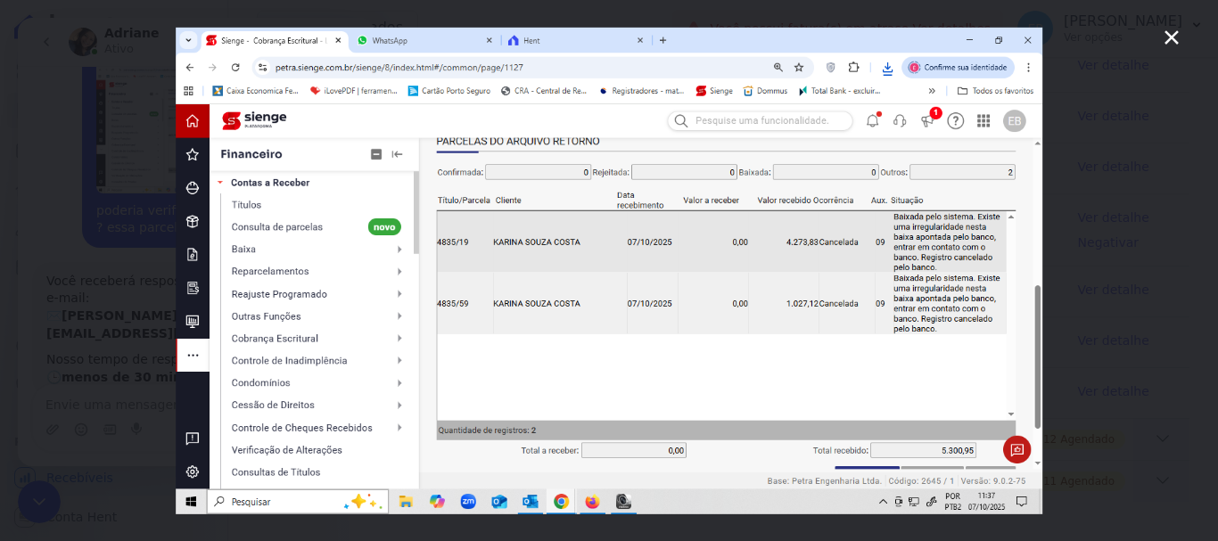
click at [740, 326] on img "Fechar" at bounding box center [609, 270] width 867 height 487
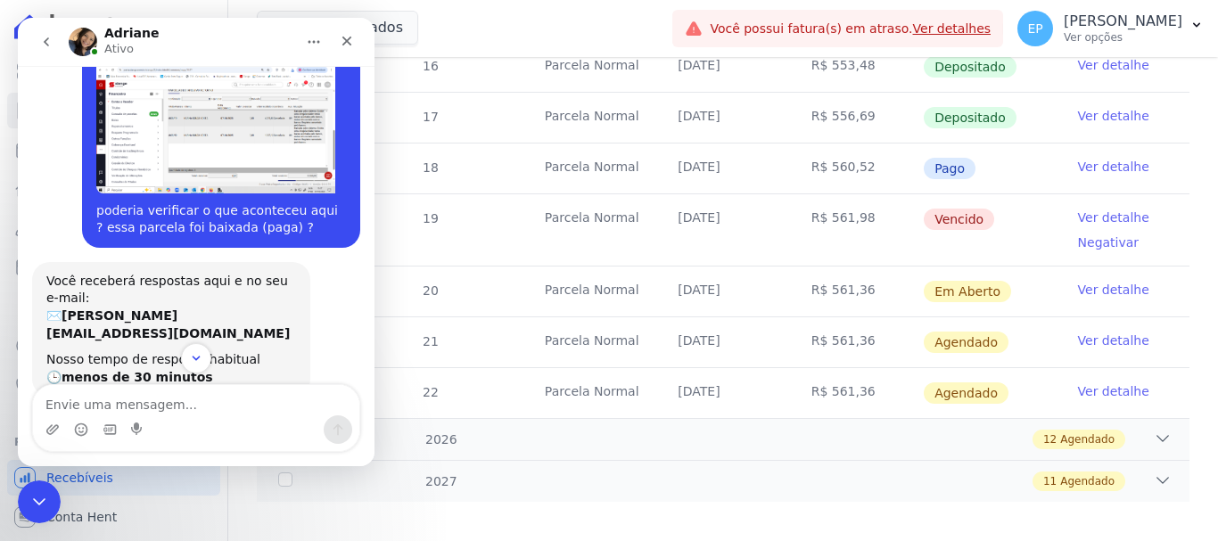
scroll to position [32, 0]
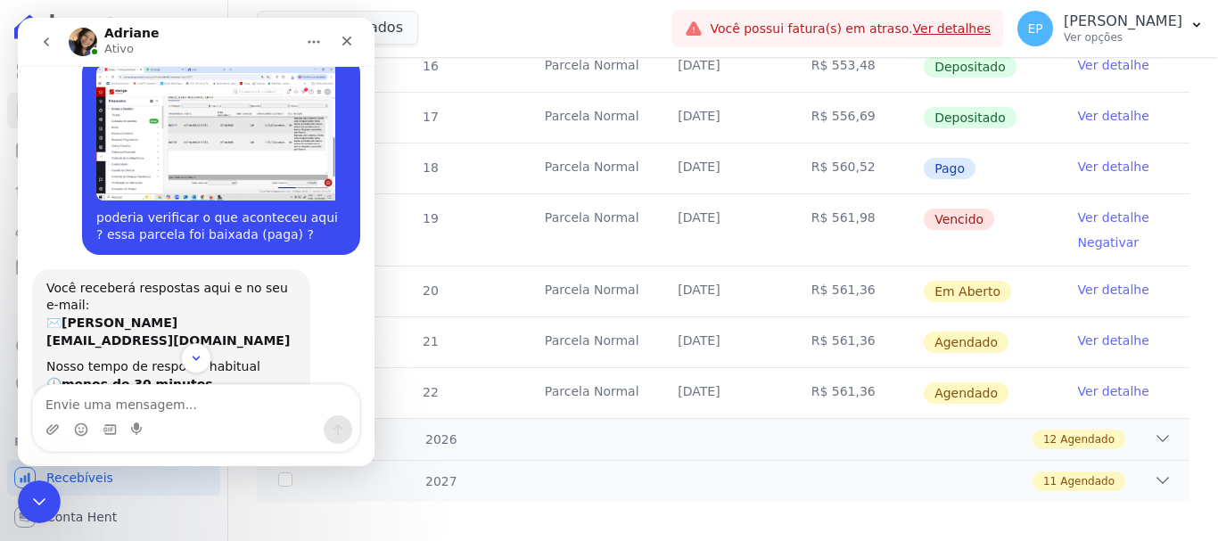
click at [264, 101] on img "Erica diz…" at bounding box center [215, 133] width 239 height 135
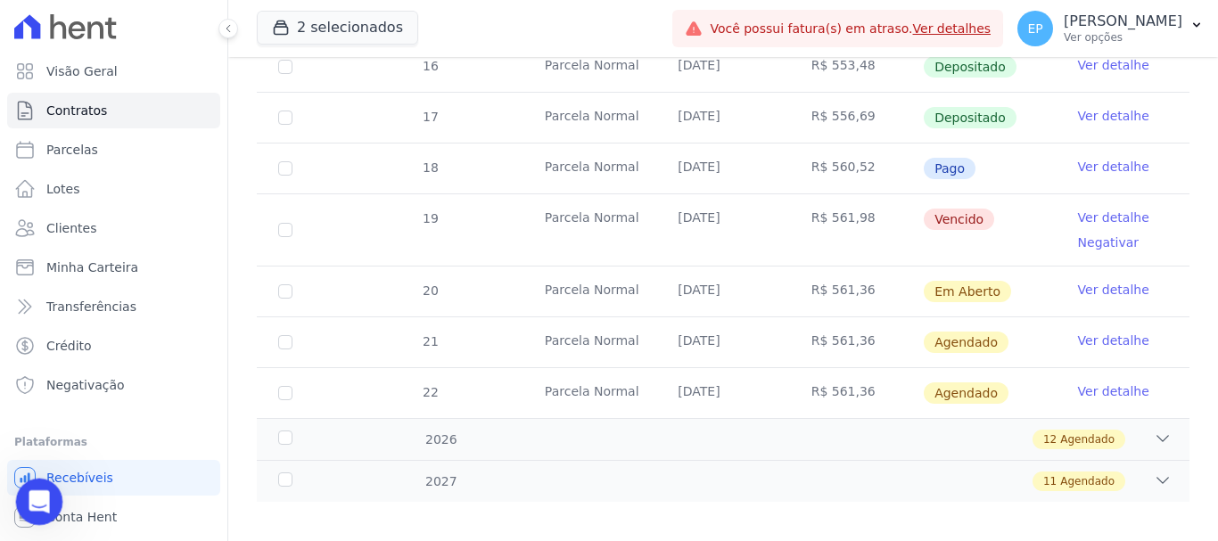
click at [38, 506] on icon "Abertura do Messenger da Intercom" at bounding box center [36, 499] width 29 height 29
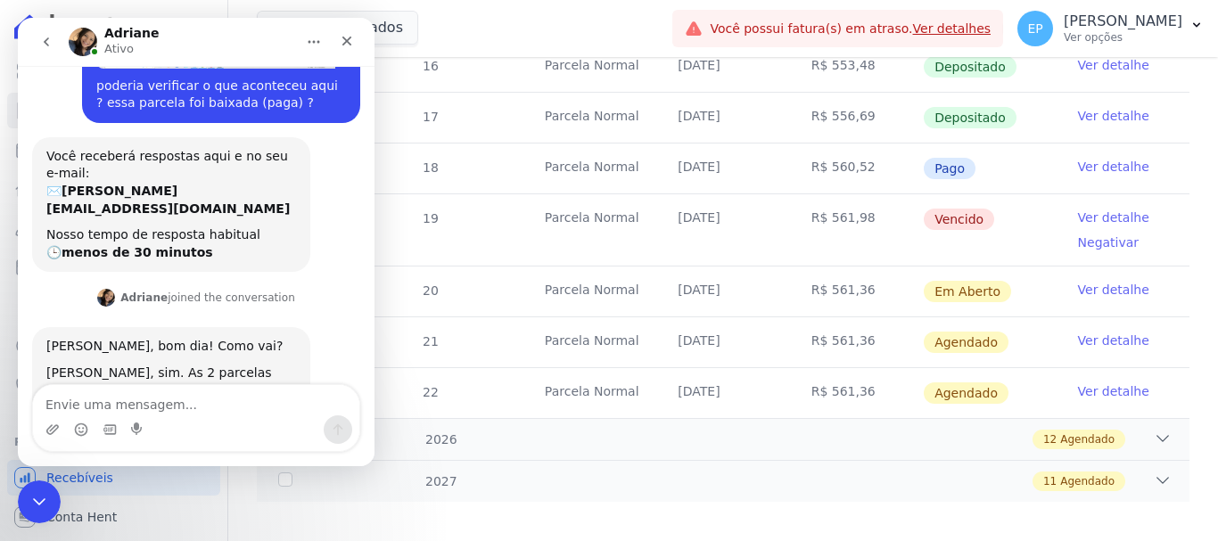
scroll to position [307, 0]
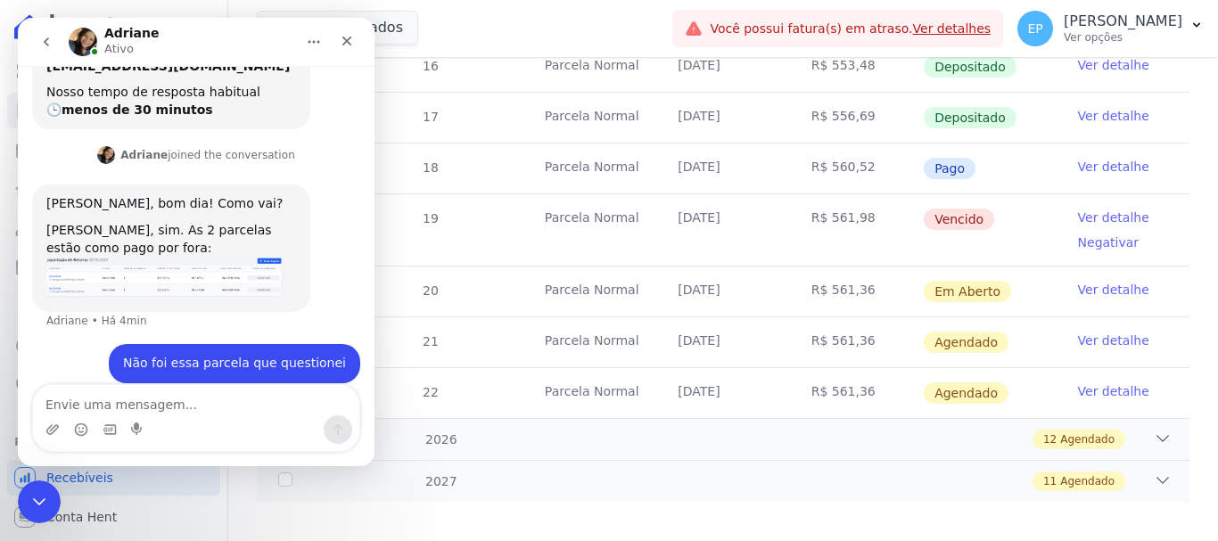
click at [194, 399] on textarea "Envie uma mensagem..." at bounding box center [196, 400] width 326 height 30
type textarea "Adriane"
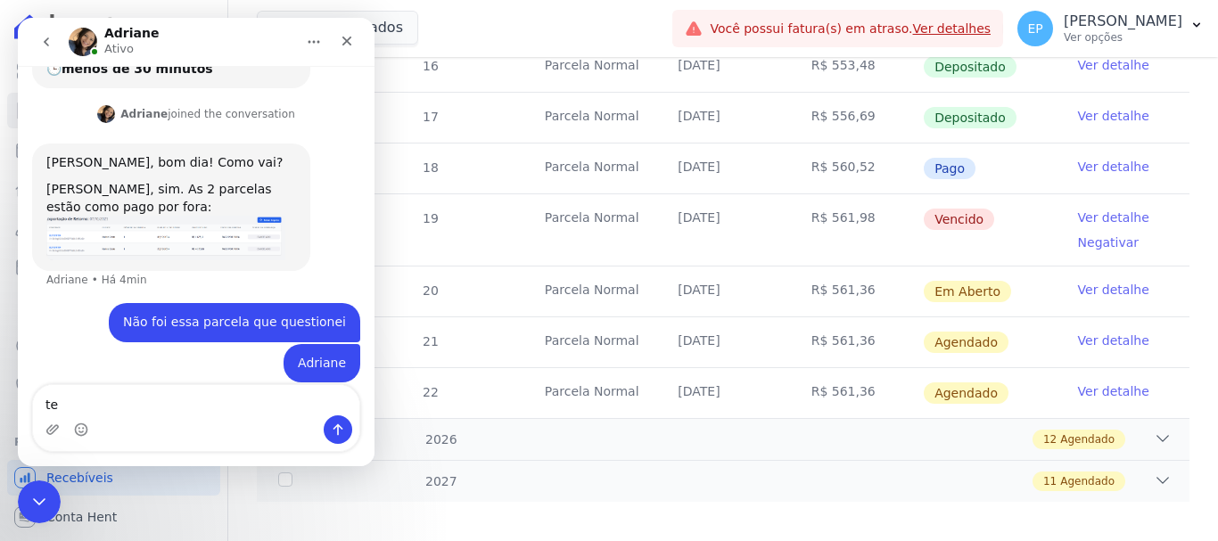
type textarea "t"
type textarea "a parcela do mês 09/2025 dessa cliente está paga ?"
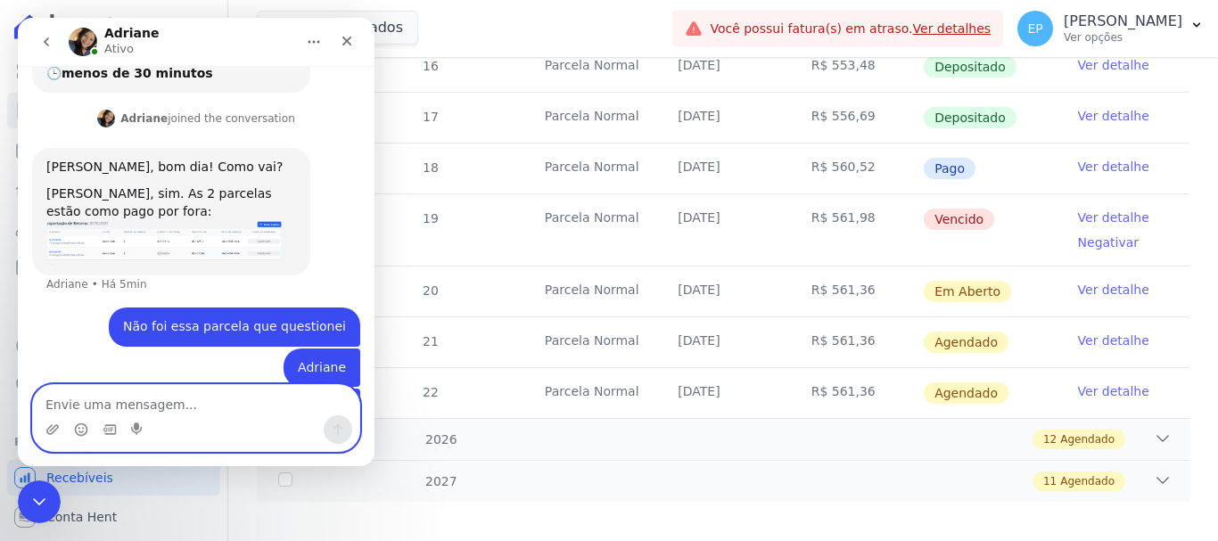
scroll to position [317, 0]
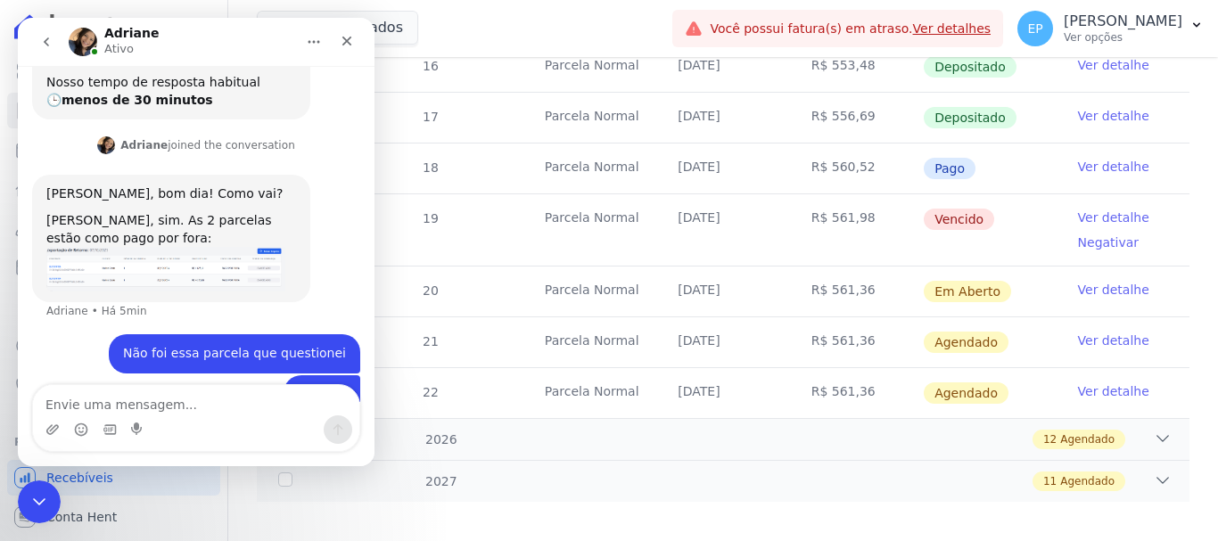
click at [227, 248] on img "Adriane diz…" at bounding box center [165, 269] width 239 height 45
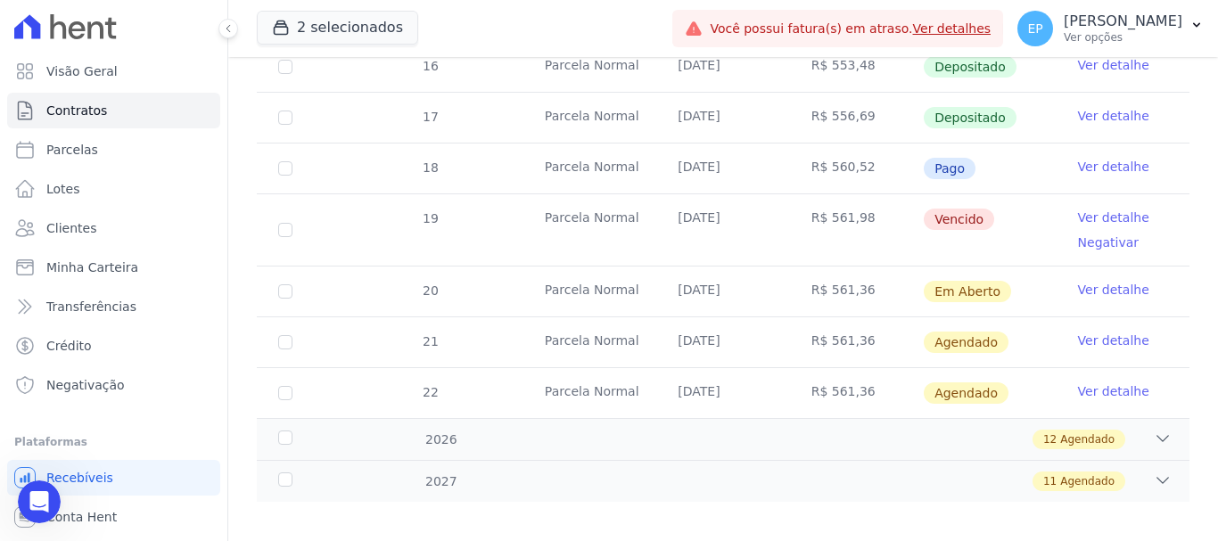
scroll to position [406, 0]
click at [24, 503] on icon "Abertura do Messenger da Intercom" at bounding box center [36, 499] width 29 height 29
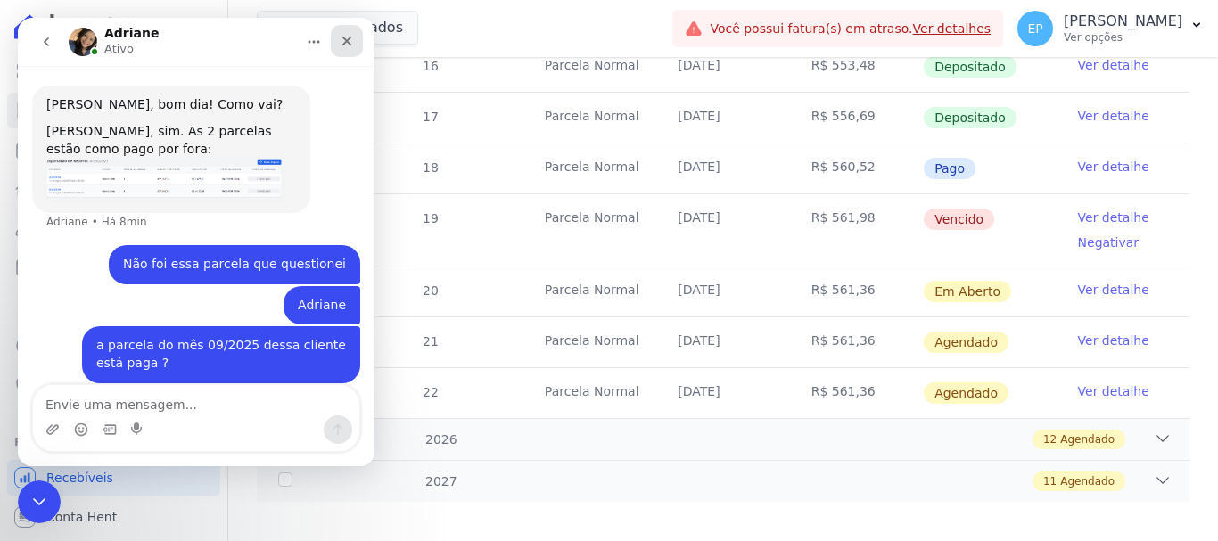
drag, startPoint x: 349, startPoint y: 41, endPoint x: 368, endPoint y: 58, distance: 25.9
click at [349, 41] on icon "Fechar" at bounding box center [347, 41] width 14 height 14
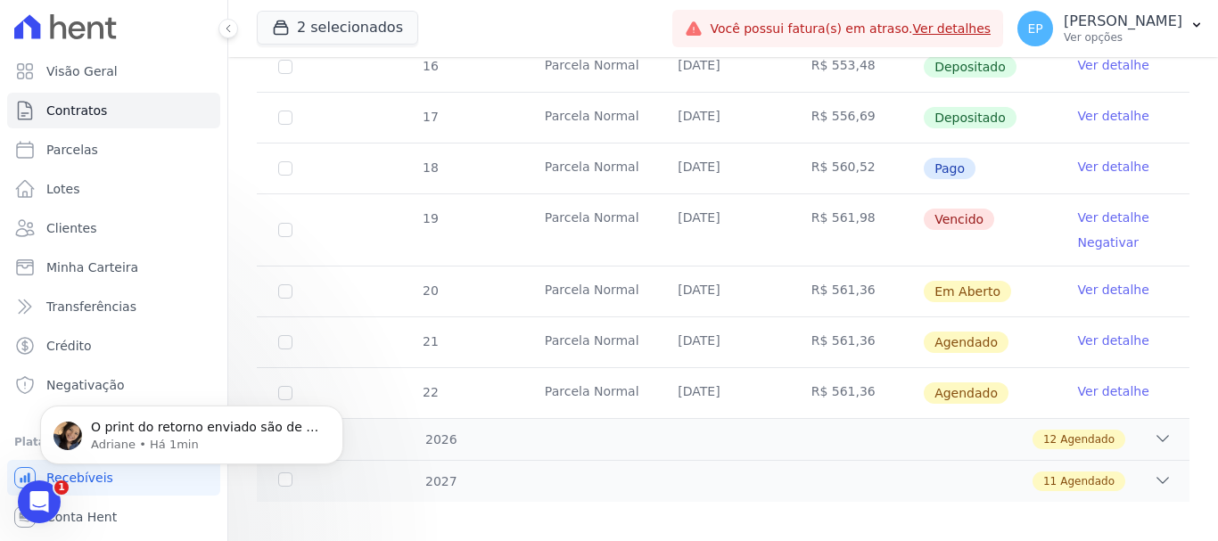
scroll to position [561, 0]
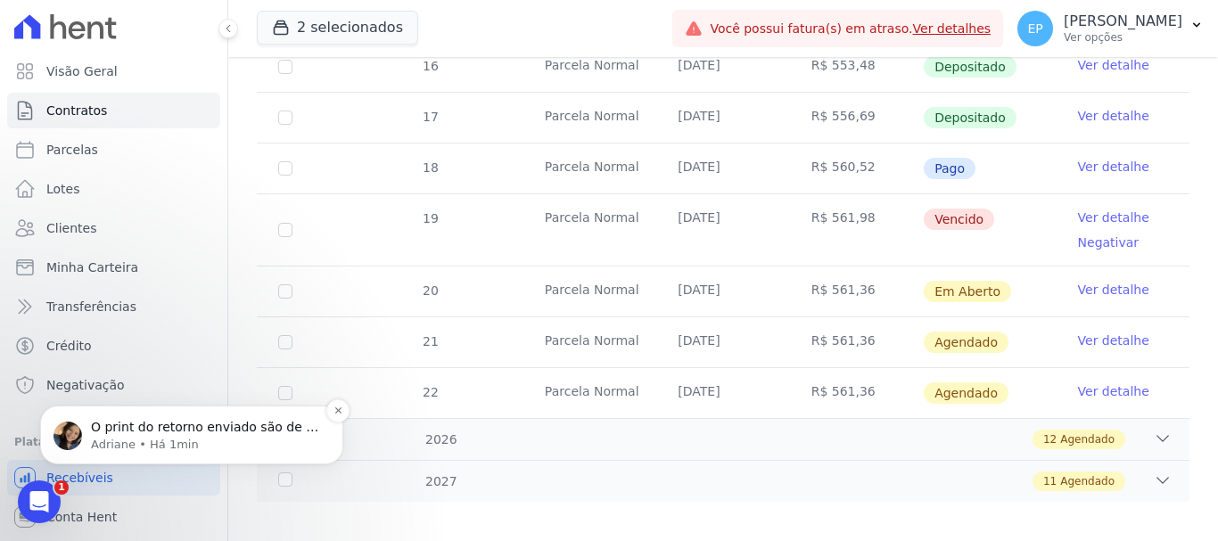
click at [172, 437] on p "Adriane • Há 1min" at bounding box center [206, 445] width 230 height 16
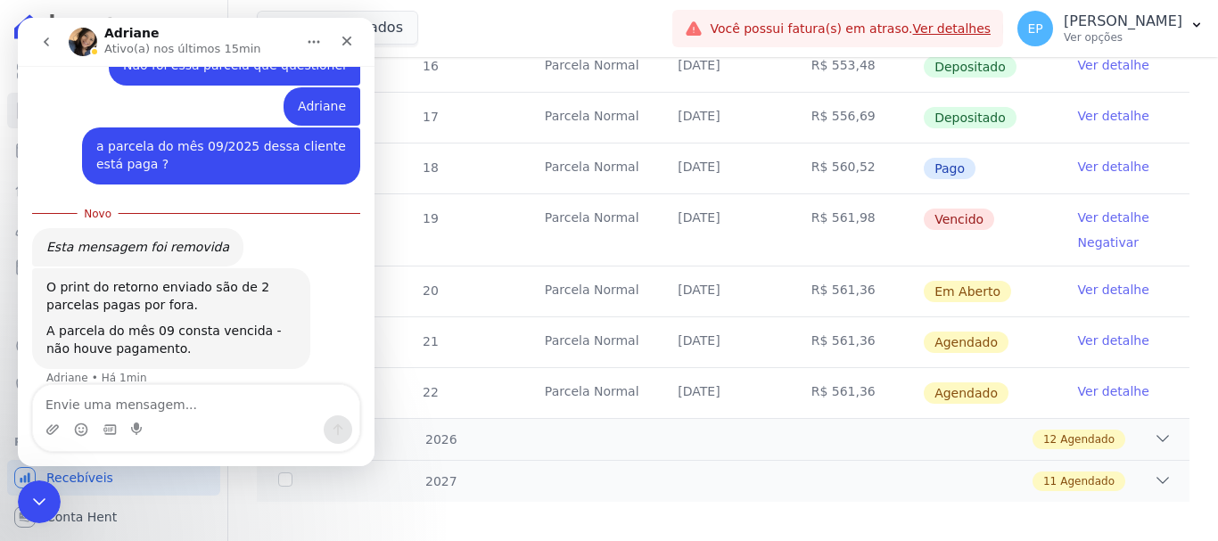
scroll to position [590, 0]
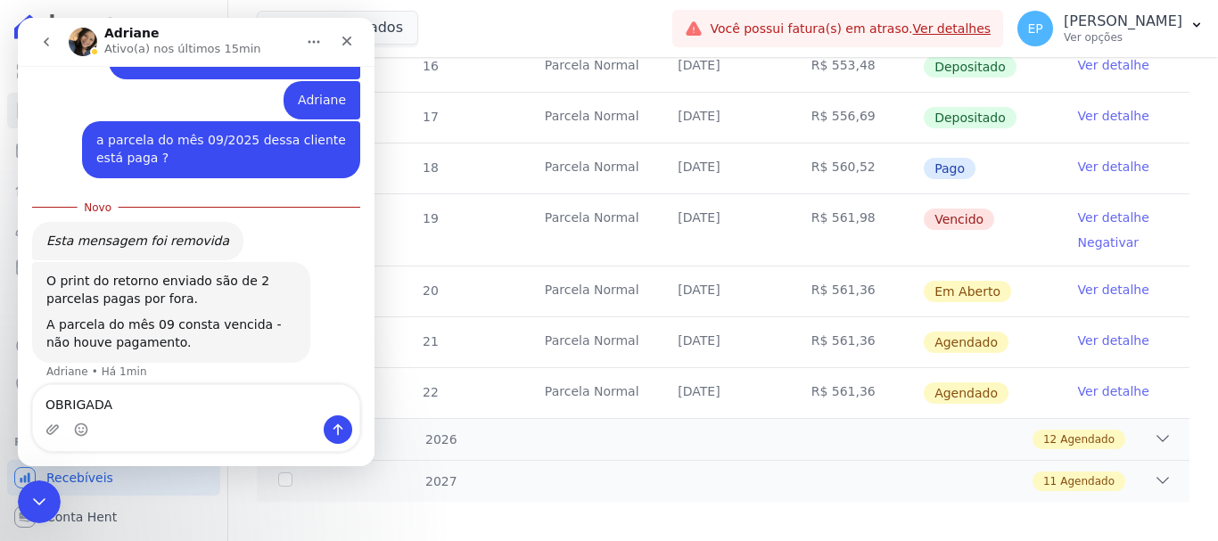
type textarea "OBRIGADA"
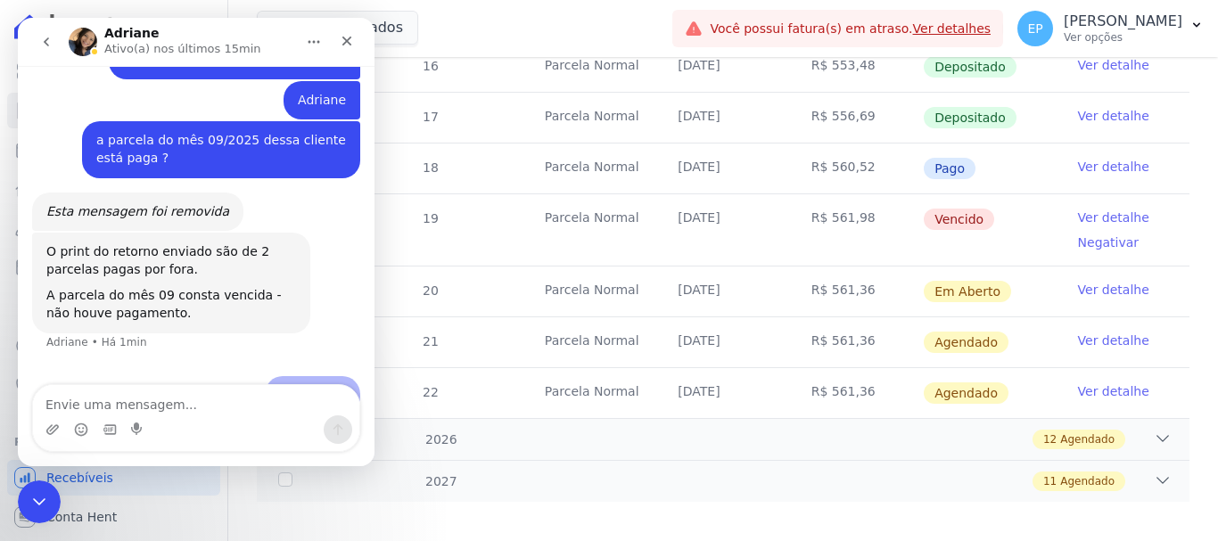
scroll to position [615, 0]
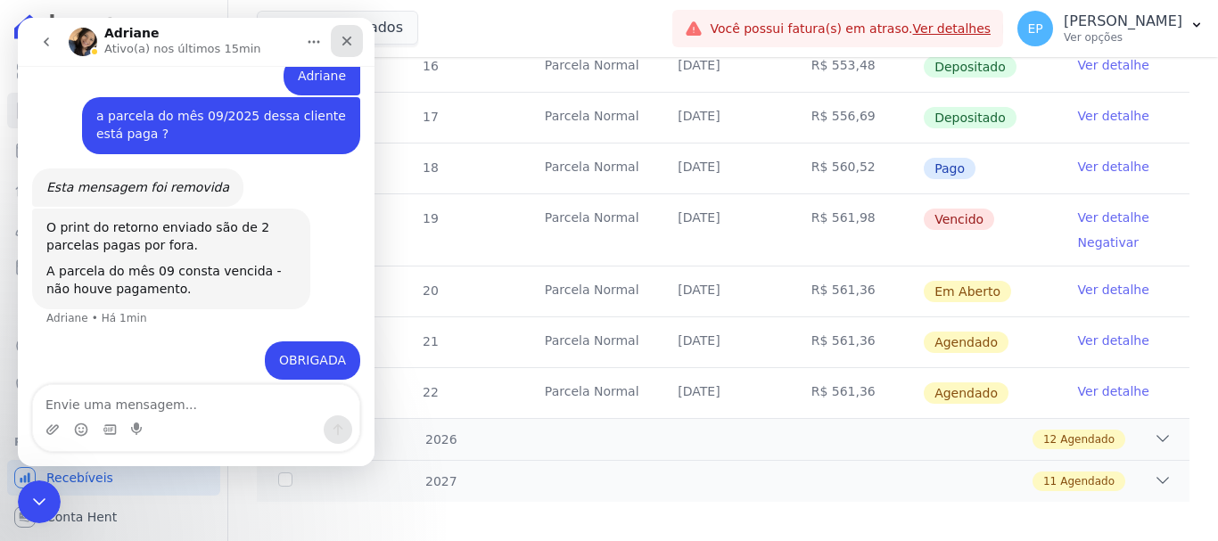
click at [345, 37] on icon "Fechar" at bounding box center [347, 41] width 14 height 14
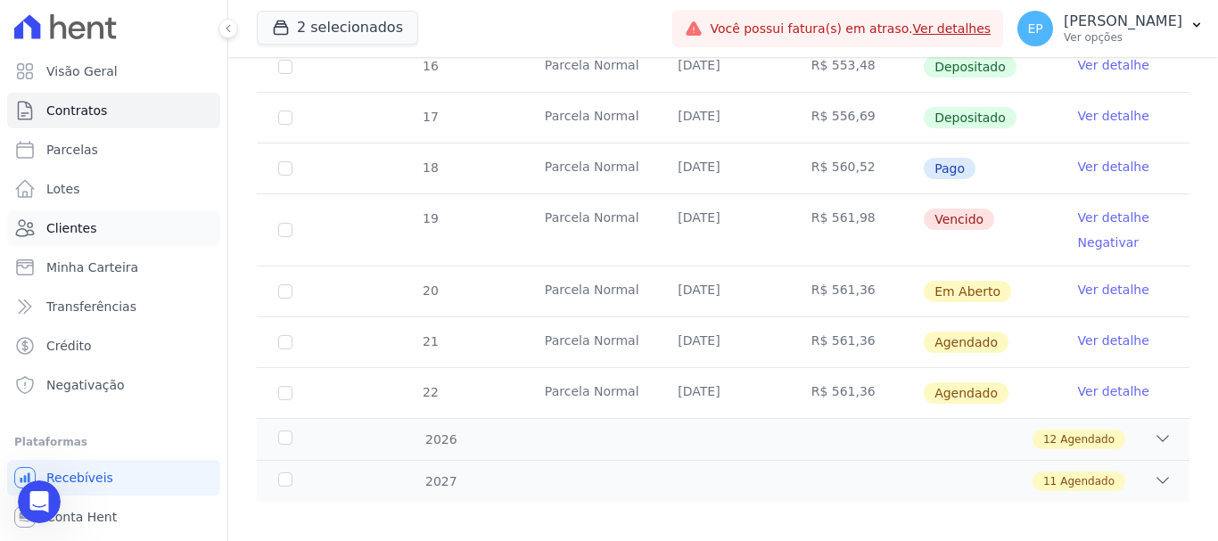
click at [78, 234] on span "Clientes" at bounding box center [71, 228] width 50 height 18
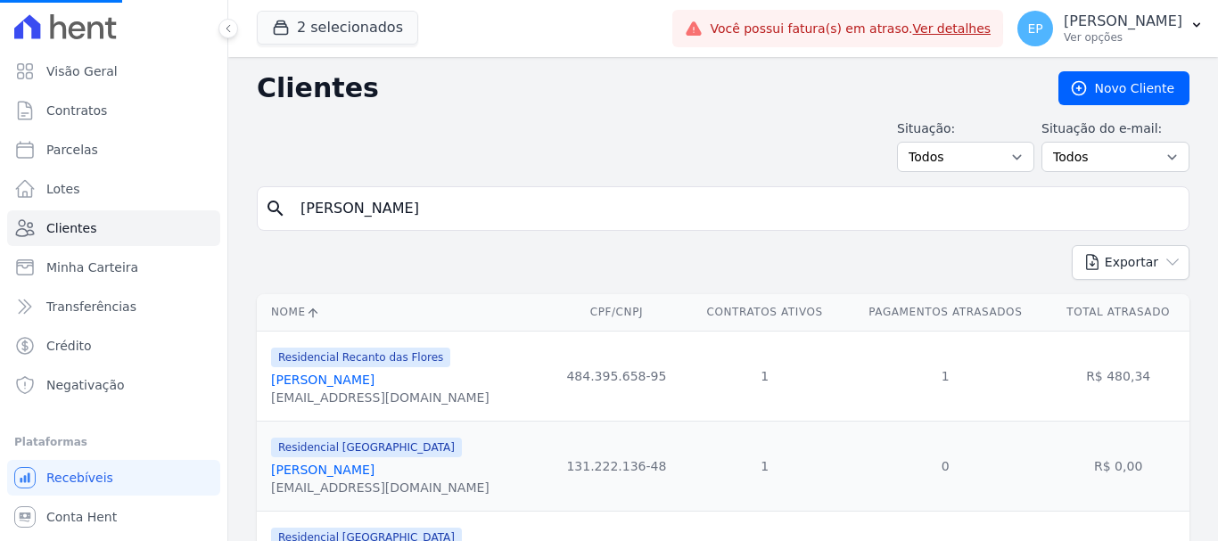
drag, startPoint x: 332, startPoint y: 211, endPoint x: 245, endPoint y: 207, distance: 86.6
click at [414, 213] on input "search" at bounding box center [736, 209] width 892 height 36
type input "[PERSON_NAME]"
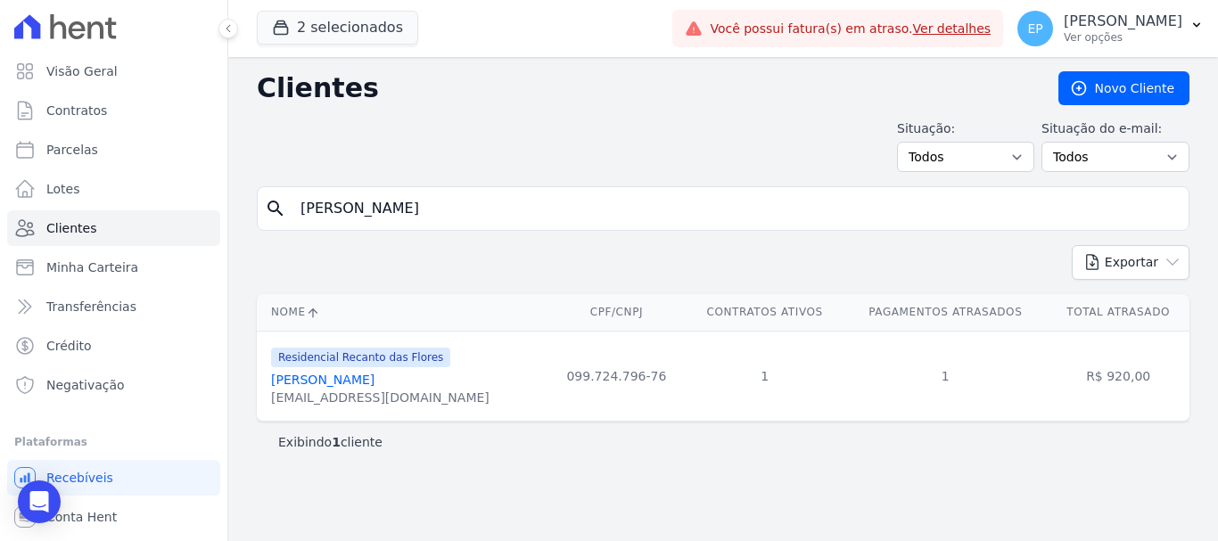
click at [369, 384] on link "[PERSON_NAME]" at bounding box center [322, 380] width 103 height 14
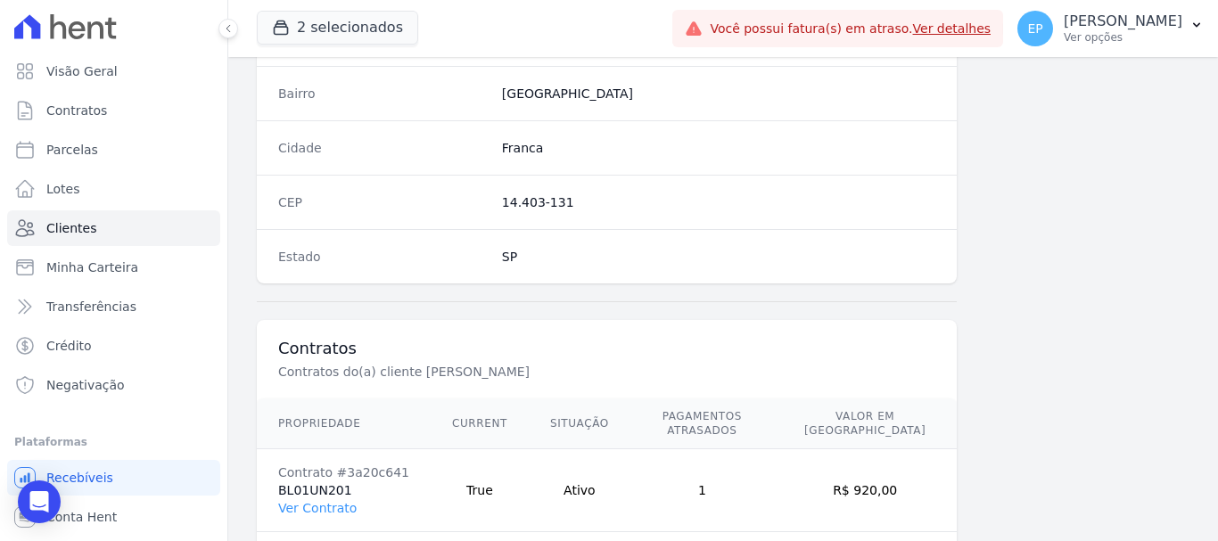
scroll to position [1127, 0]
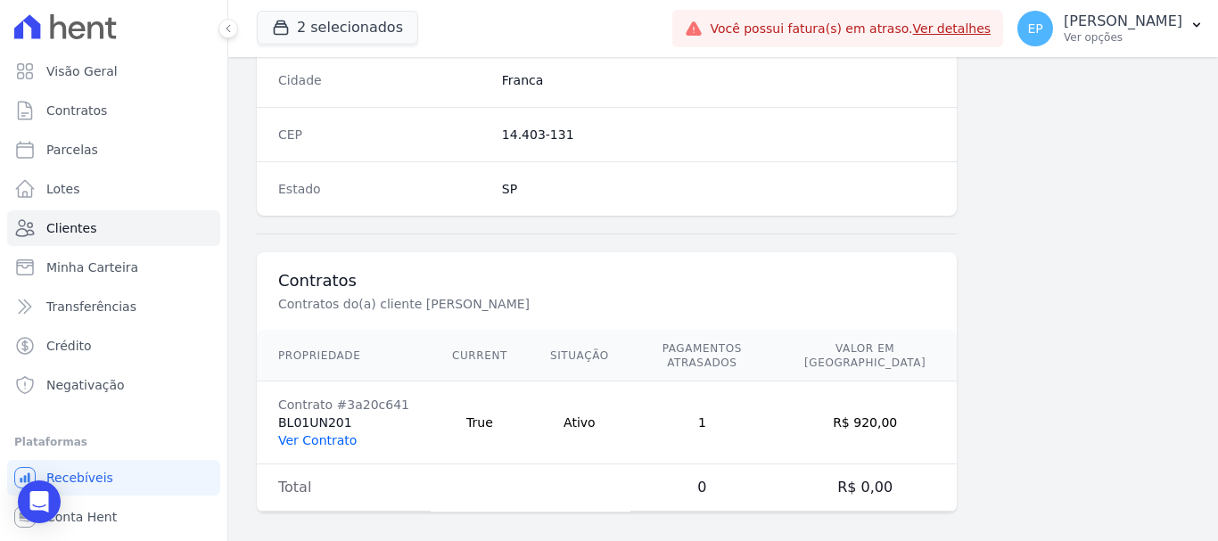
click at [310, 433] on link "Ver Contrato" at bounding box center [317, 440] width 78 height 14
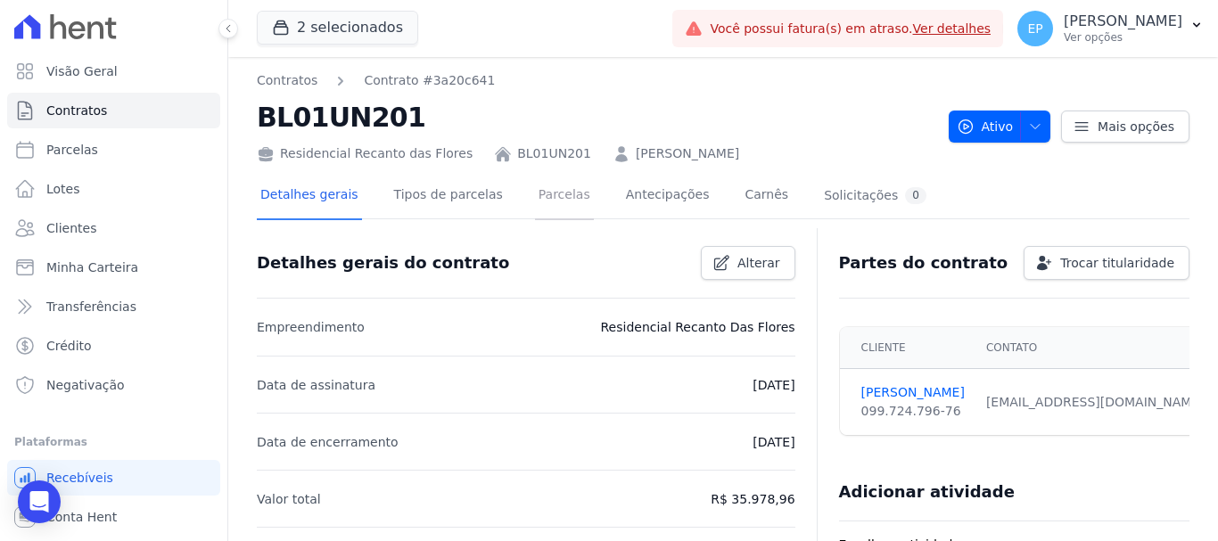
click at [543, 202] on link "Parcelas" at bounding box center [564, 196] width 59 height 47
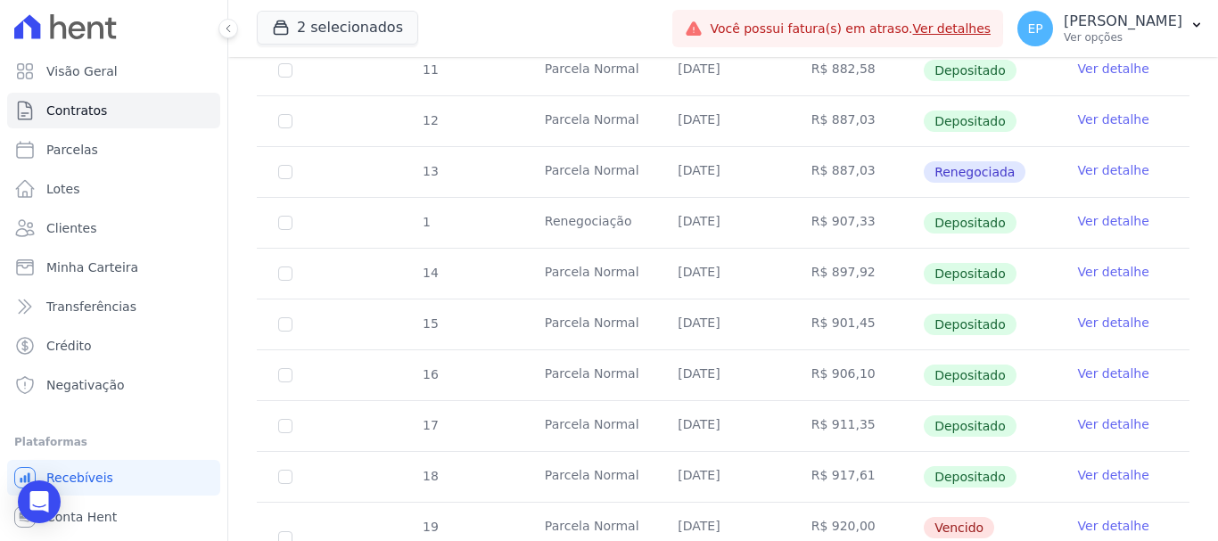
scroll to position [624, 0]
